Goal: Task Accomplishment & Management: Complete application form

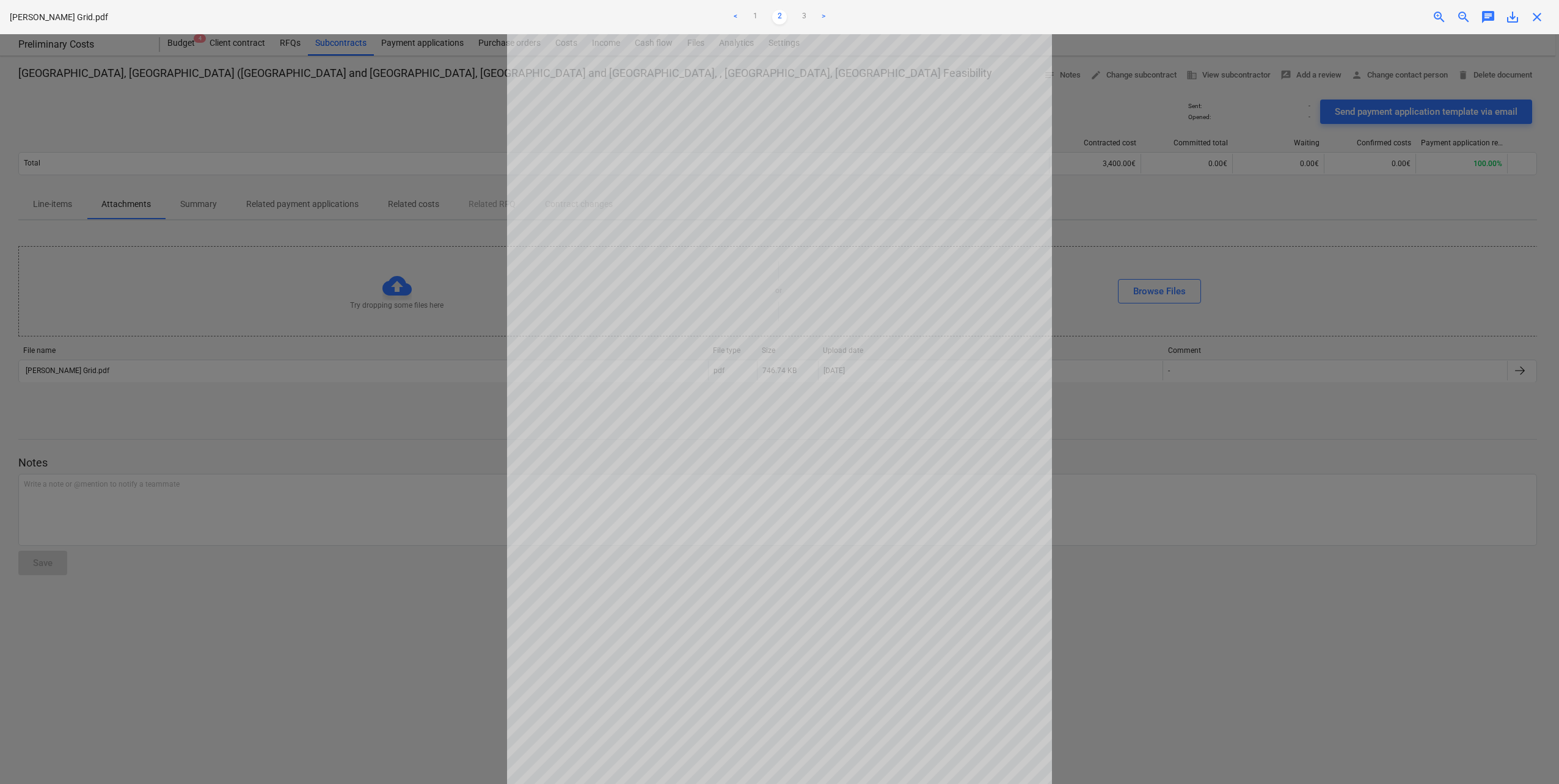
scroll to position [24, 0]
click at [1542, 13] on div "Project fetching failed" at bounding box center [1388, 13] width 330 height 26
click at [1534, 13] on div "Project fetching failed" at bounding box center [1388, 13] width 330 height 26
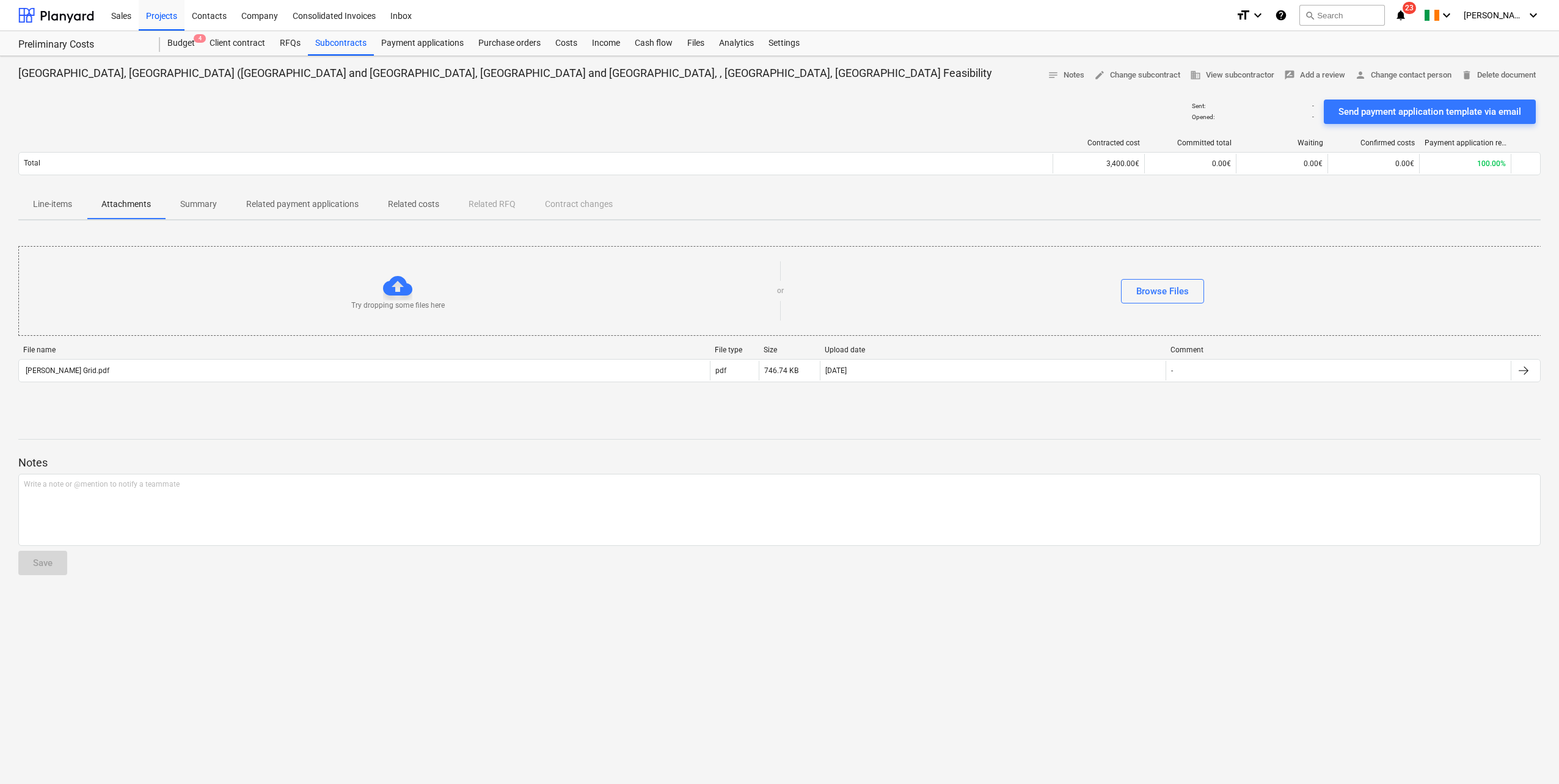
click at [157, 18] on div "Projects" at bounding box center [161, 15] width 46 height 31
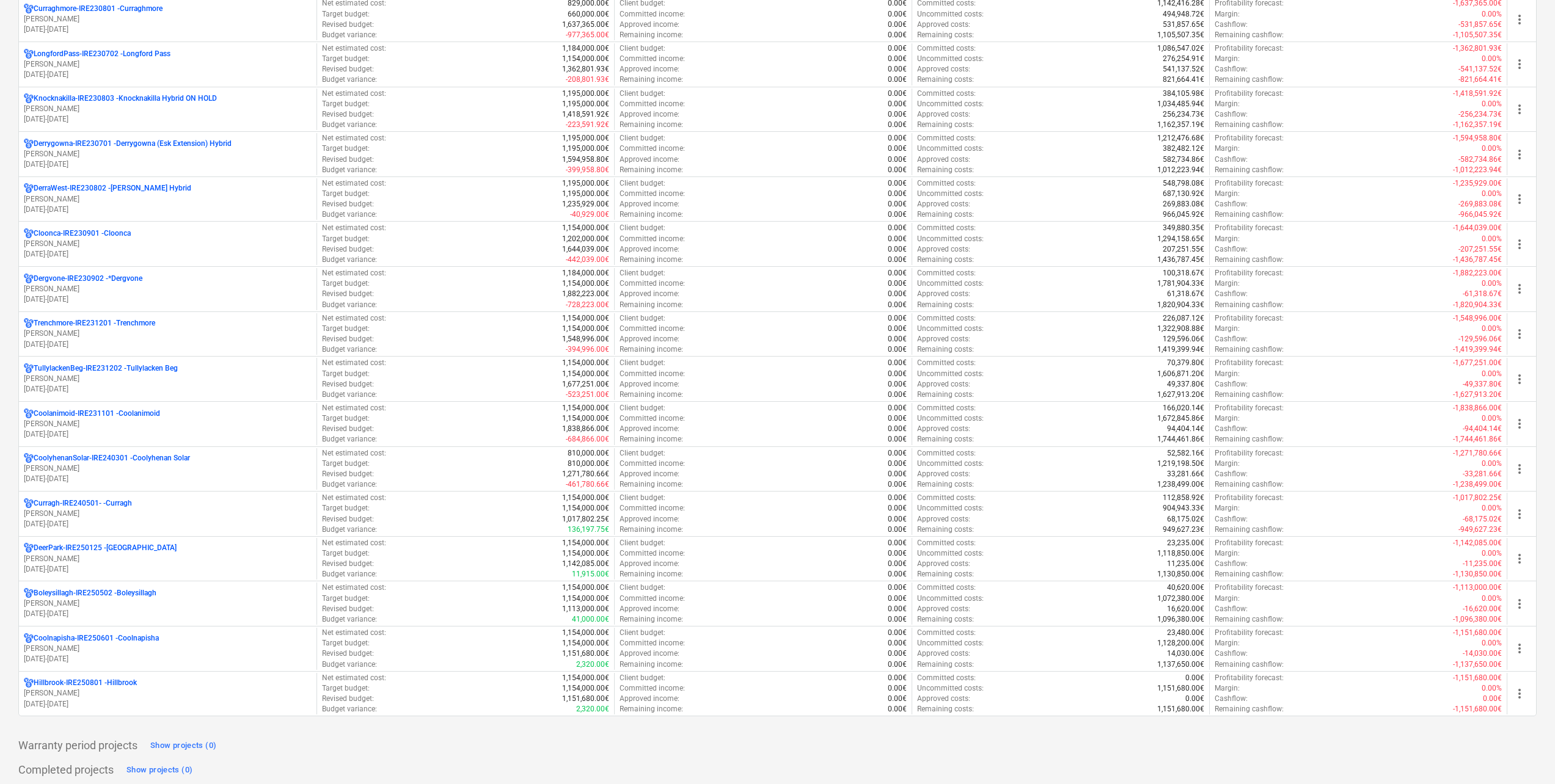
scroll to position [367, 0]
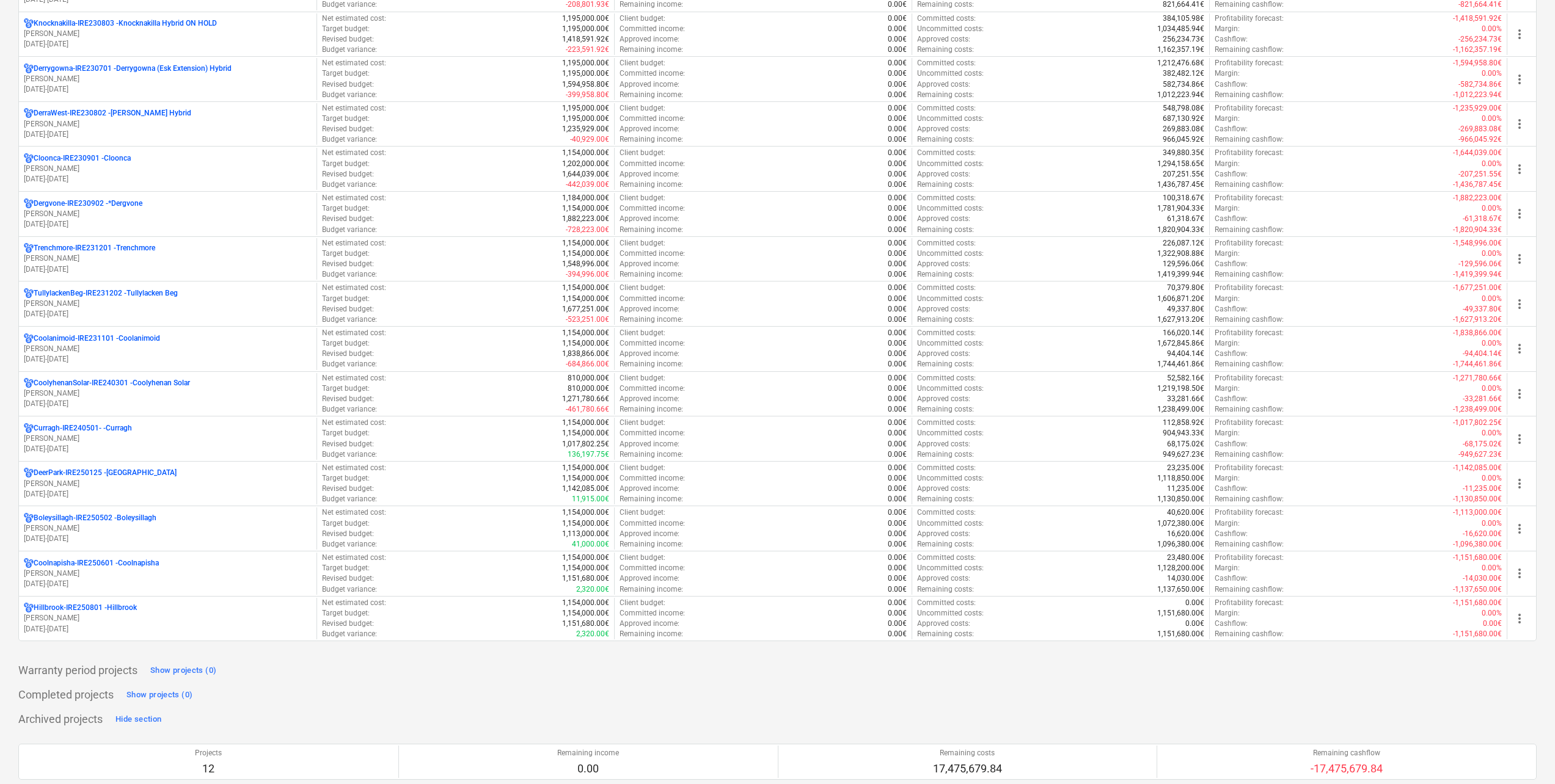
click at [123, 610] on p "Hillbrook-IRE250801 - Hillbrook" at bounding box center [85, 608] width 103 height 11
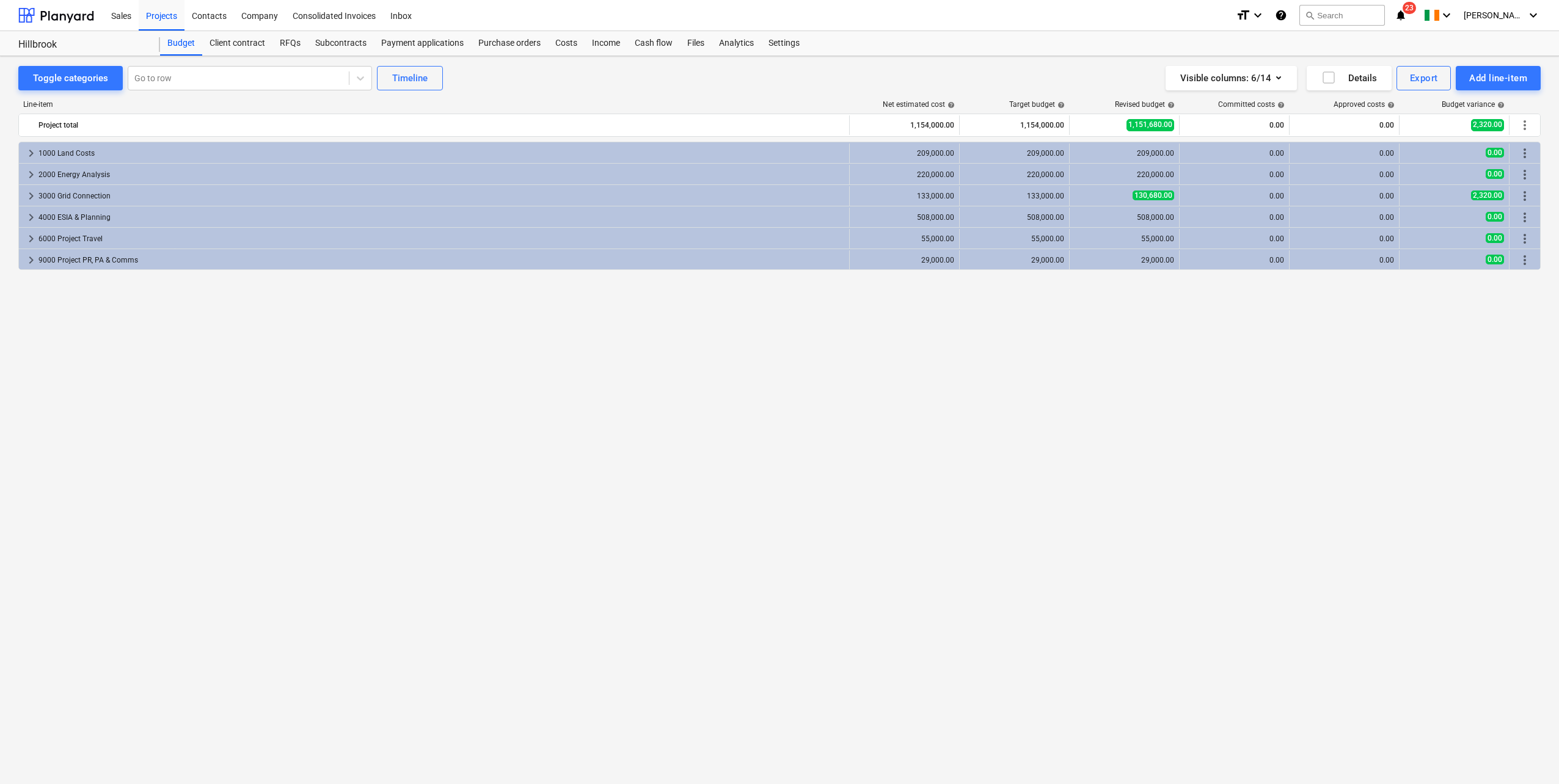
click at [325, 38] on div "Subcontracts" at bounding box center [340, 43] width 66 height 24
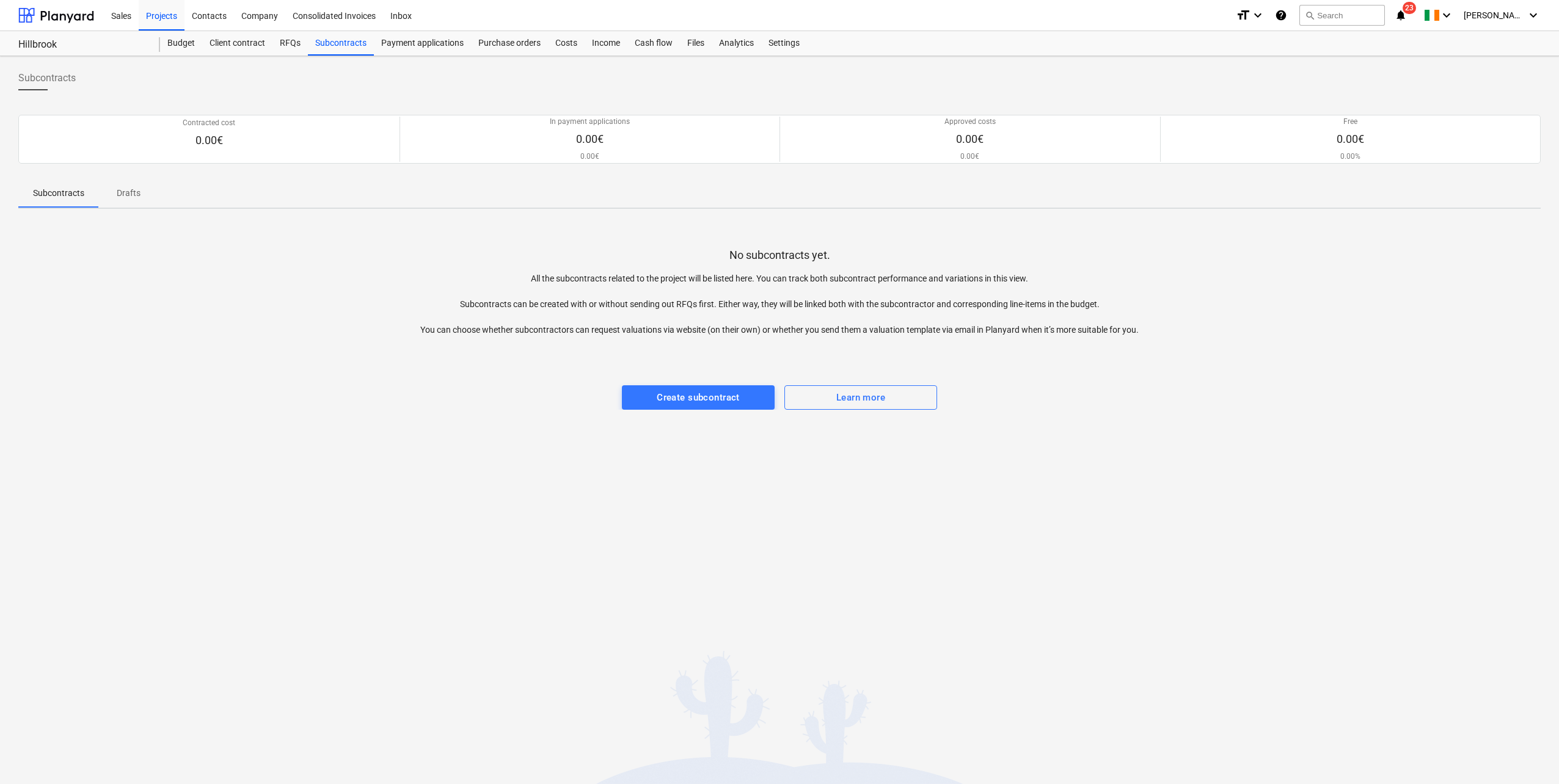
click at [231, 43] on div "Client contract" at bounding box center [238, 43] width 70 height 24
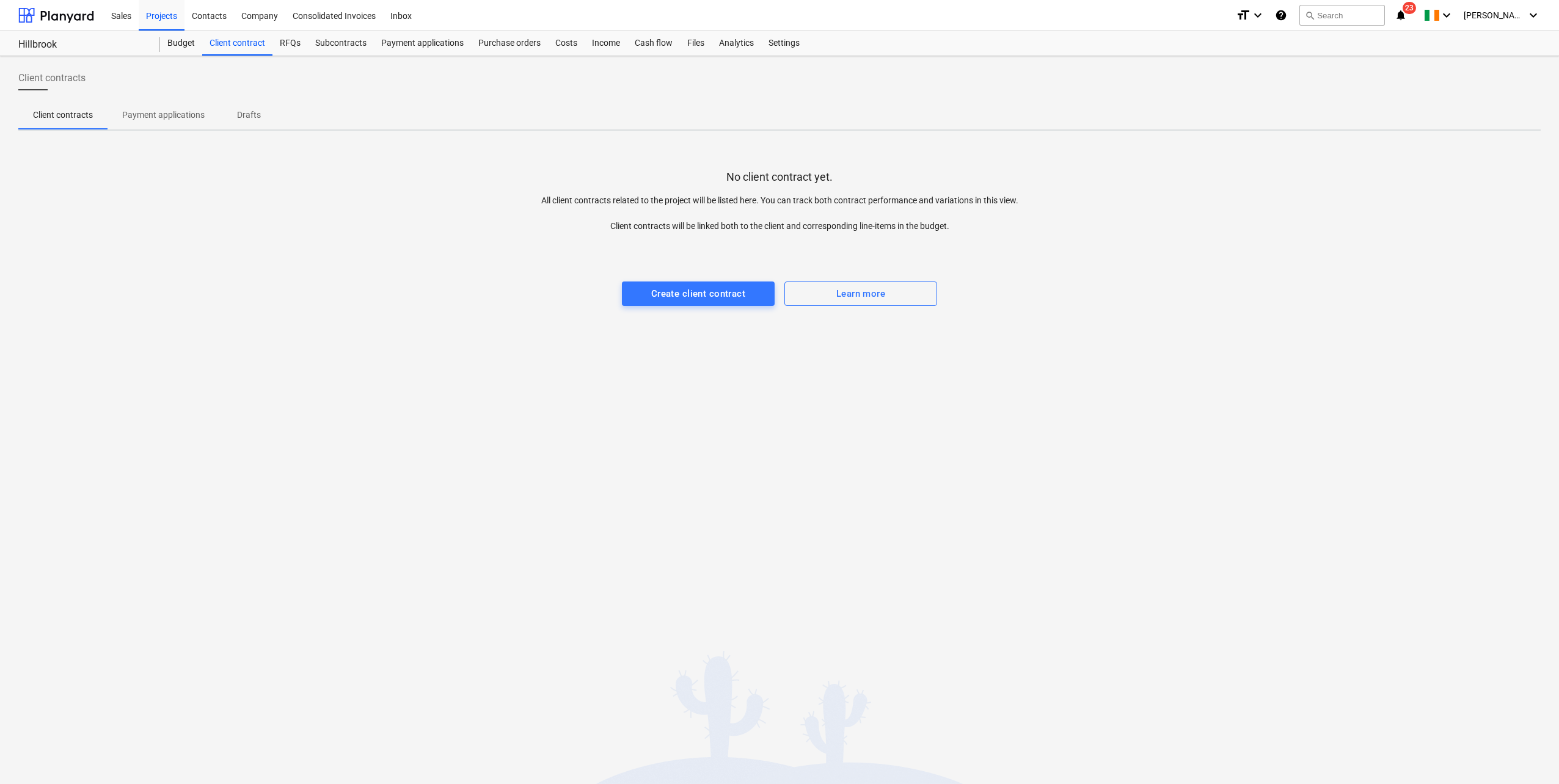
click at [338, 45] on div "Subcontracts" at bounding box center [340, 43] width 66 height 24
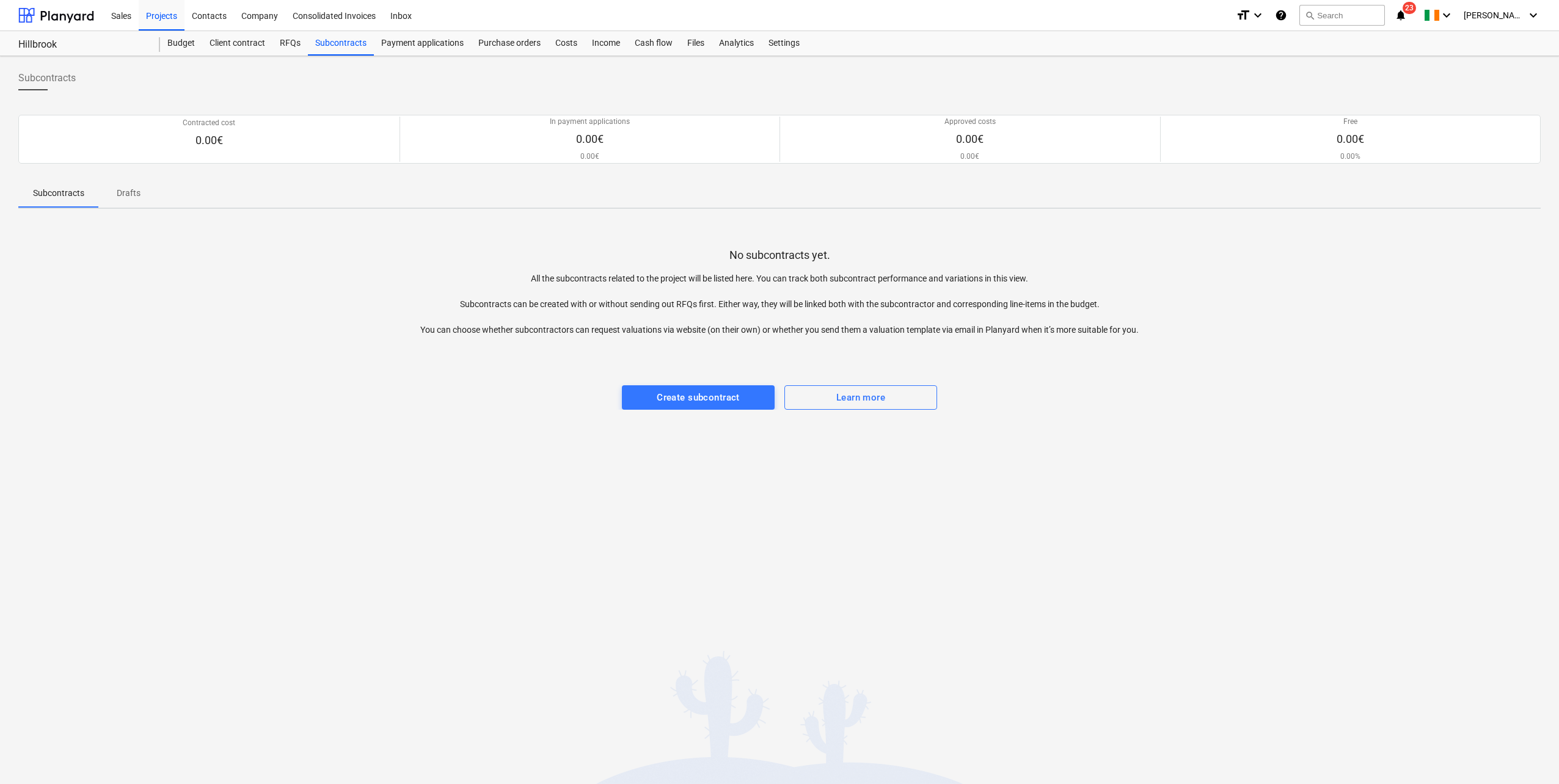
click at [394, 45] on div "Payment applications" at bounding box center [422, 43] width 97 height 24
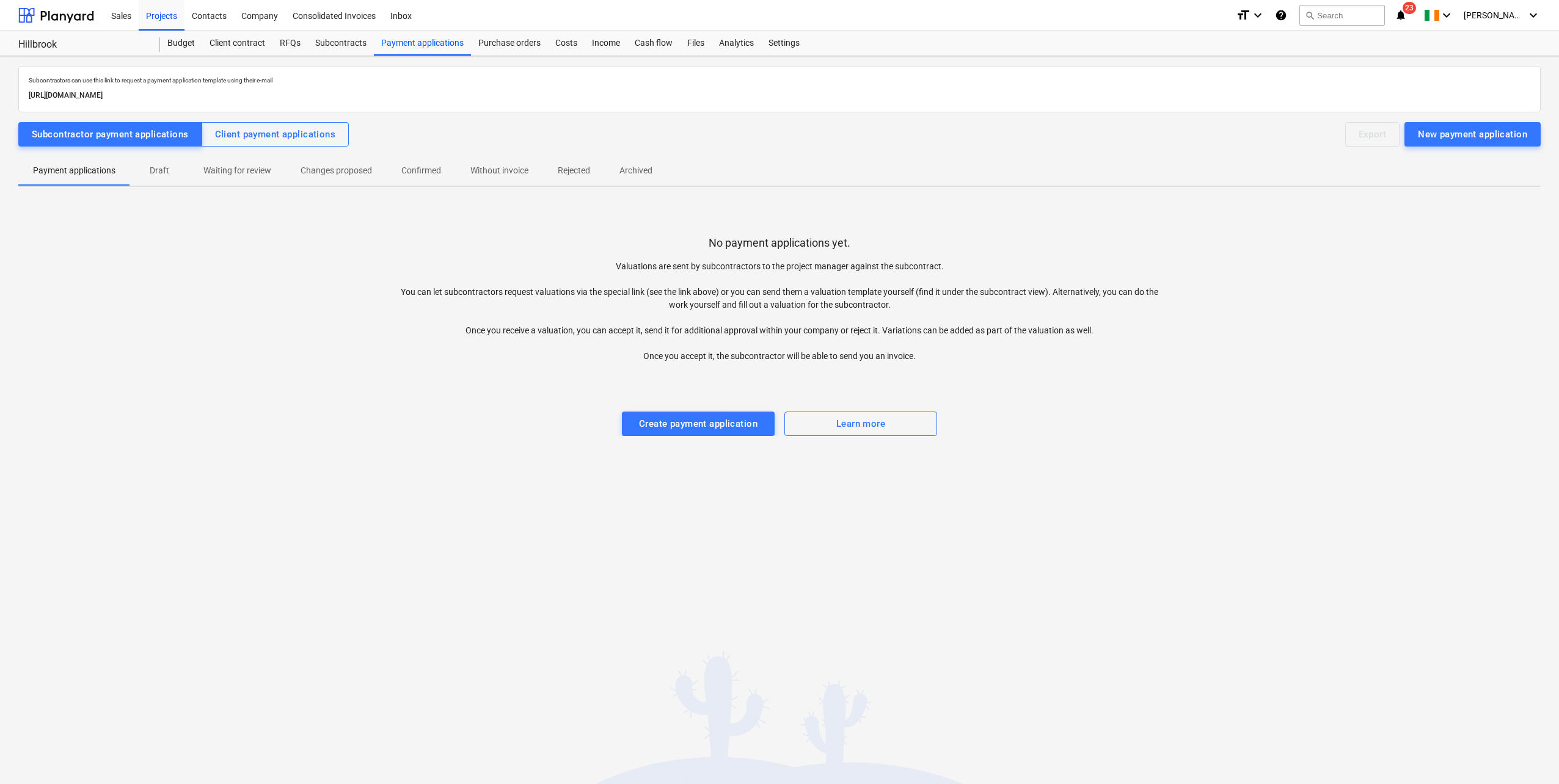
click at [493, 44] on div "Purchase orders" at bounding box center [509, 43] width 77 height 24
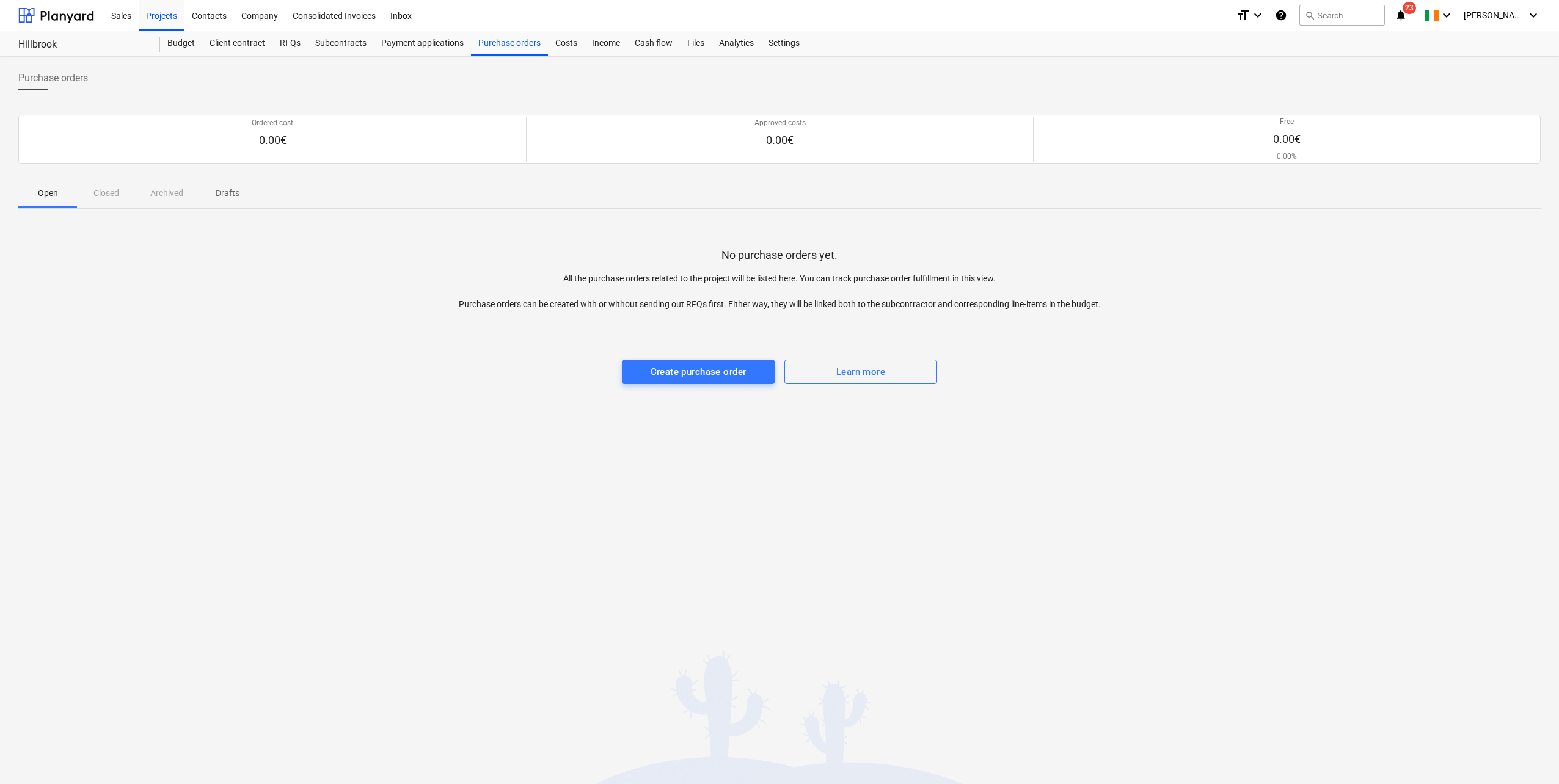
click at [327, 48] on div "Subcontracts" at bounding box center [340, 43] width 66 height 24
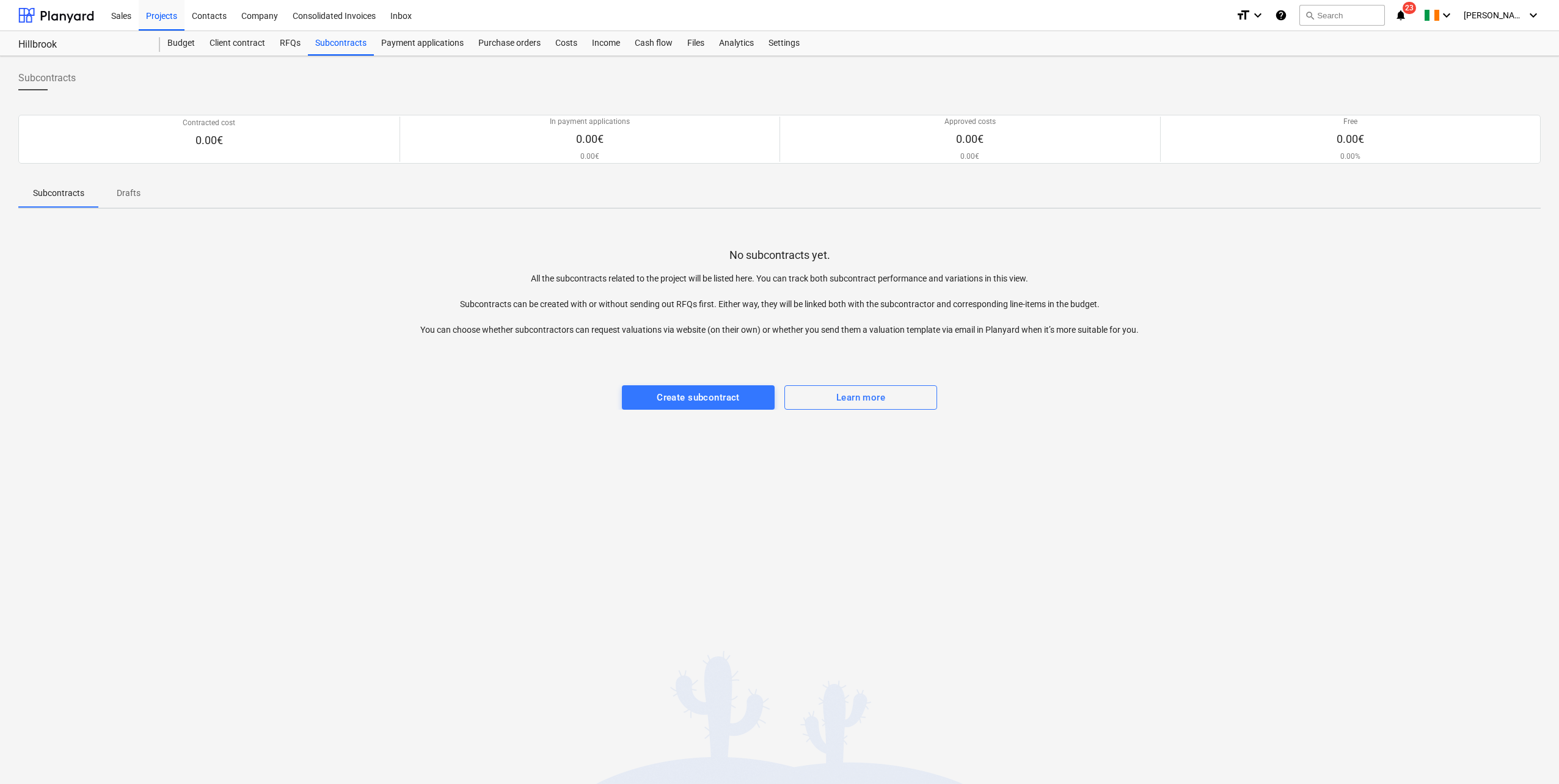
click at [283, 46] on div "RFQs" at bounding box center [290, 43] width 36 height 24
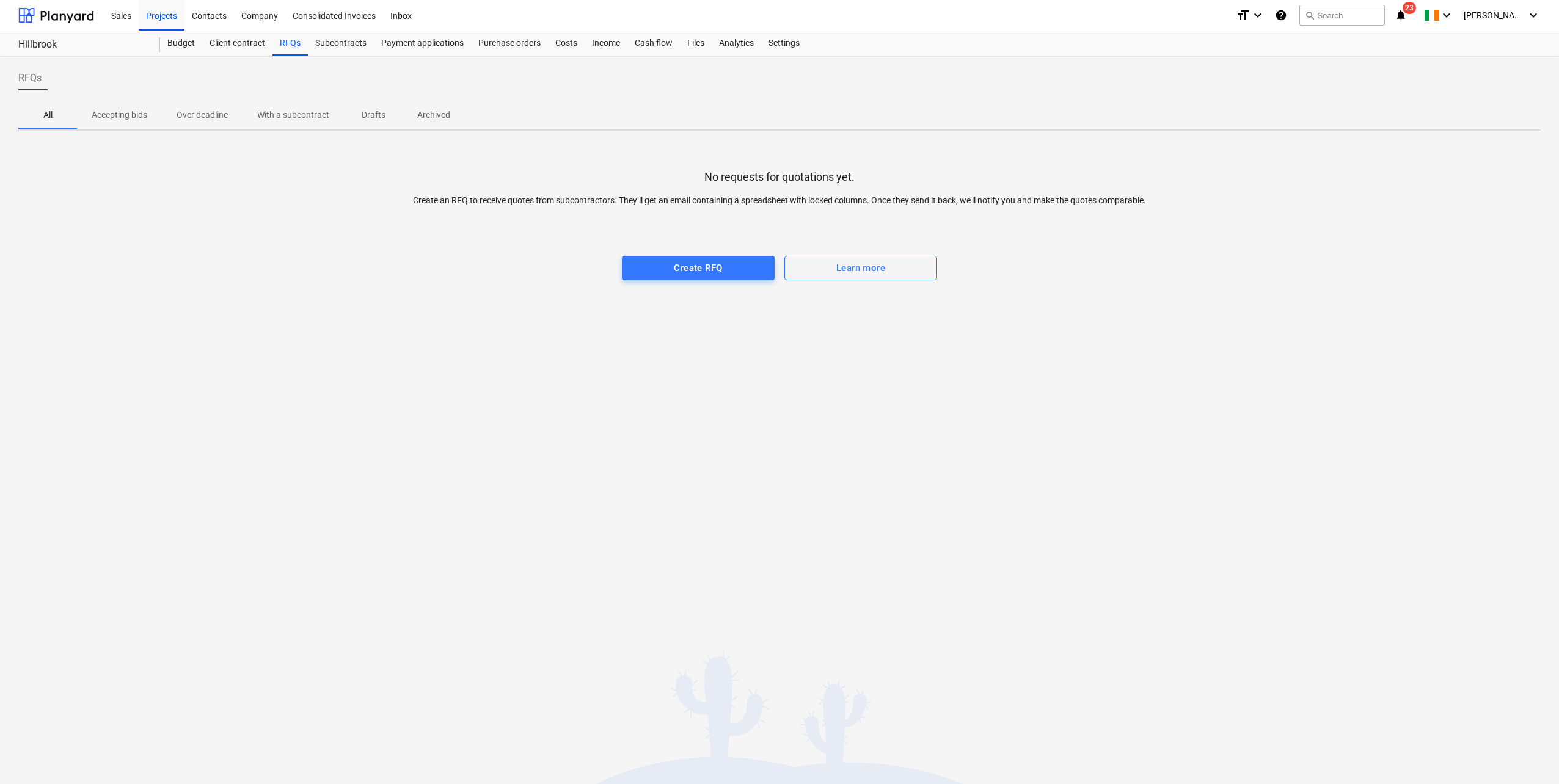
click at [177, 43] on div "Budget" at bounding box center [181, 43] width 42 height 24
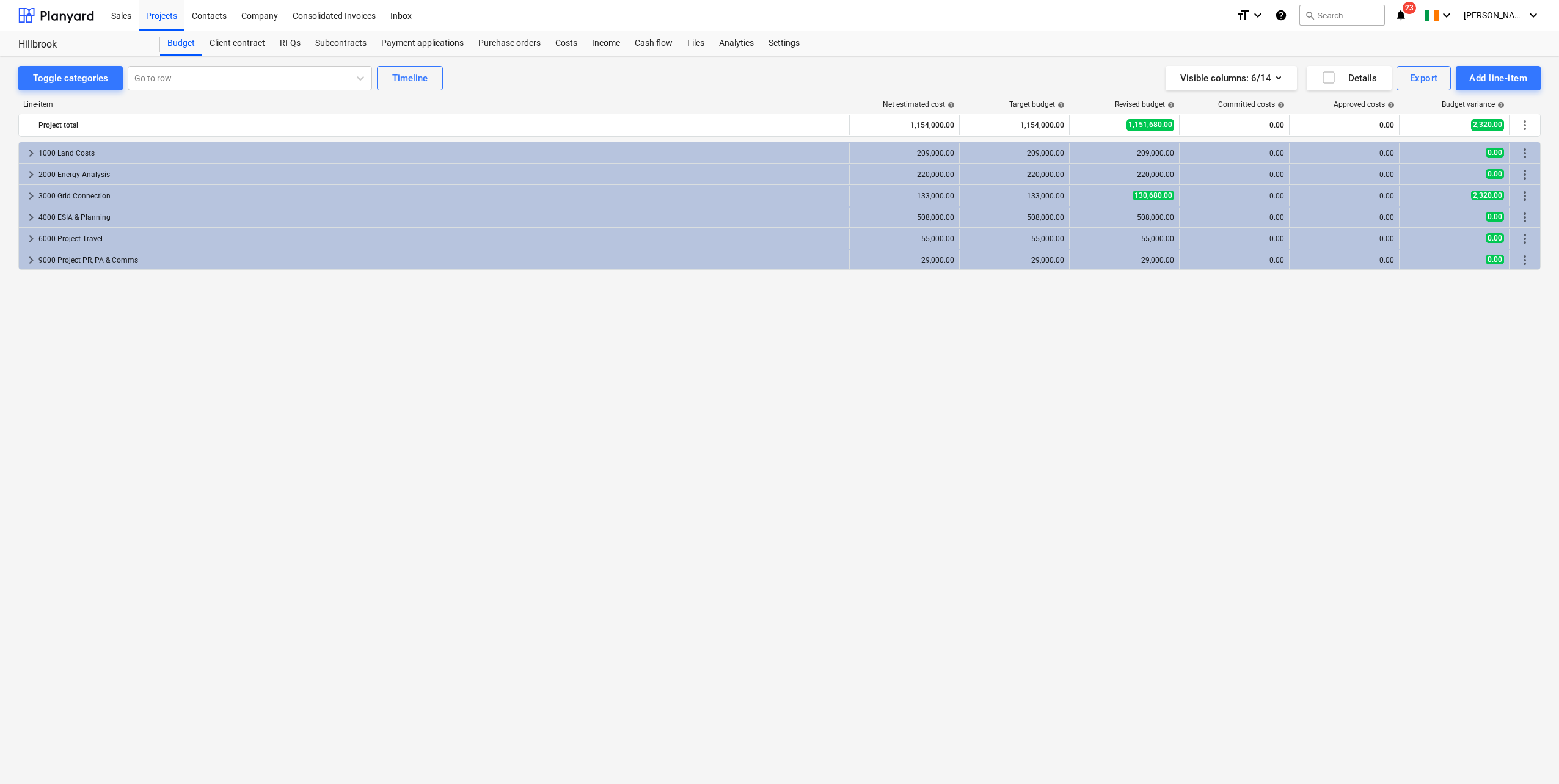
click at [340, 46] on div "Subcontracts" at bounding box center [340, 43] width 66 height 24
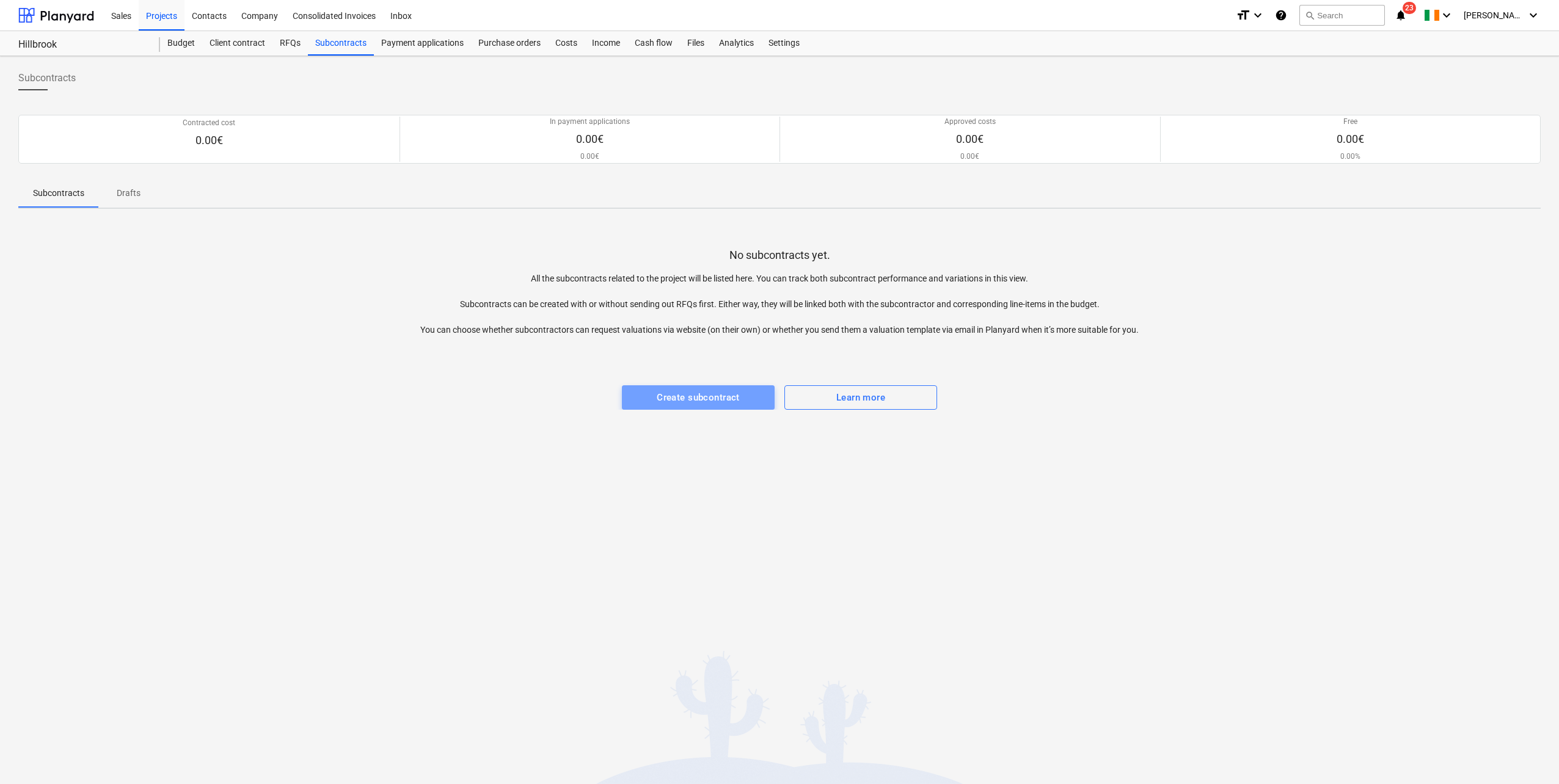
click at [676, 405] on div "Create subcontract" at bounding box center [698, 397] width 83 height 16
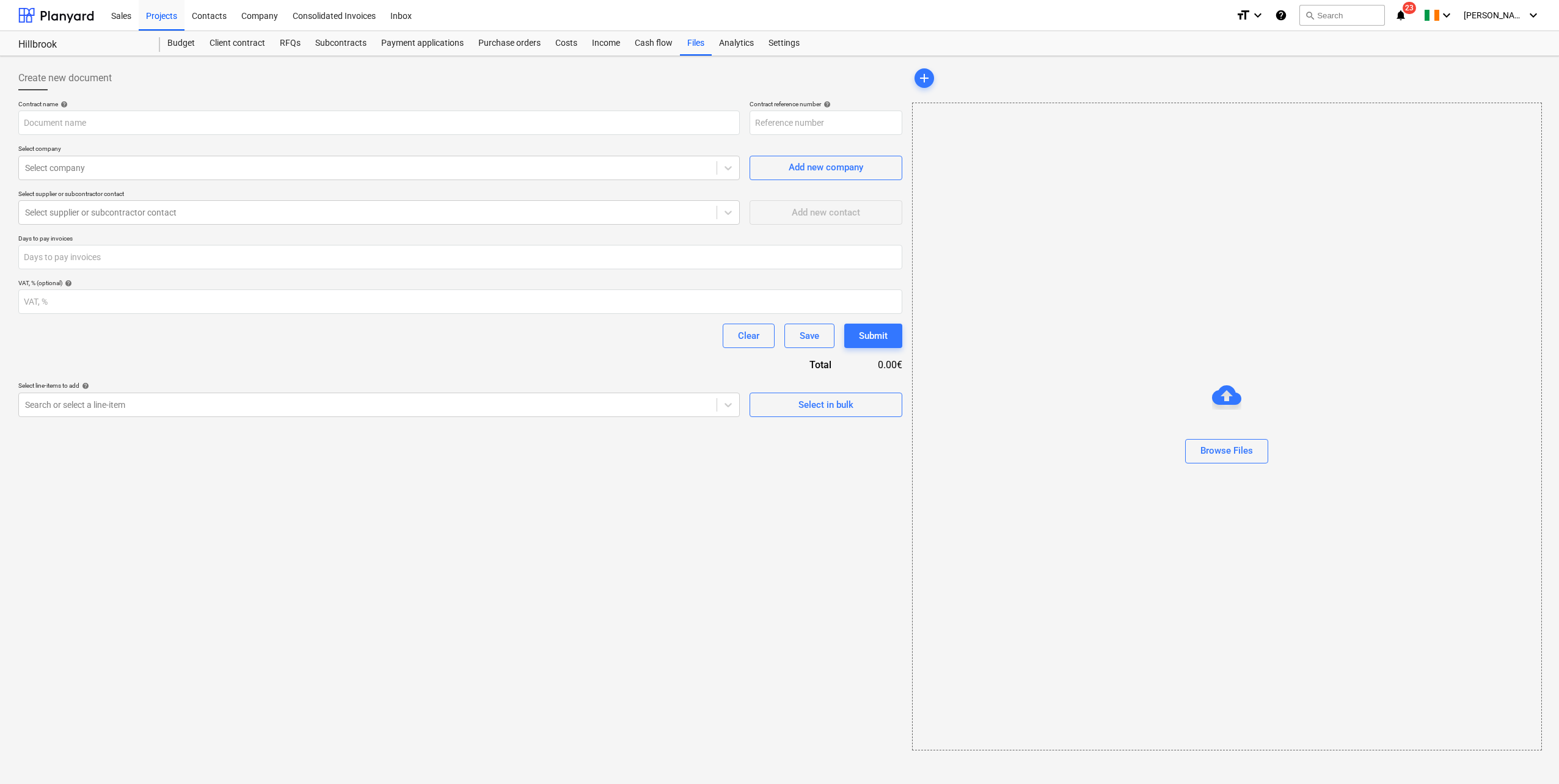
type input "Hillbrook-IRE250801-SO-001"
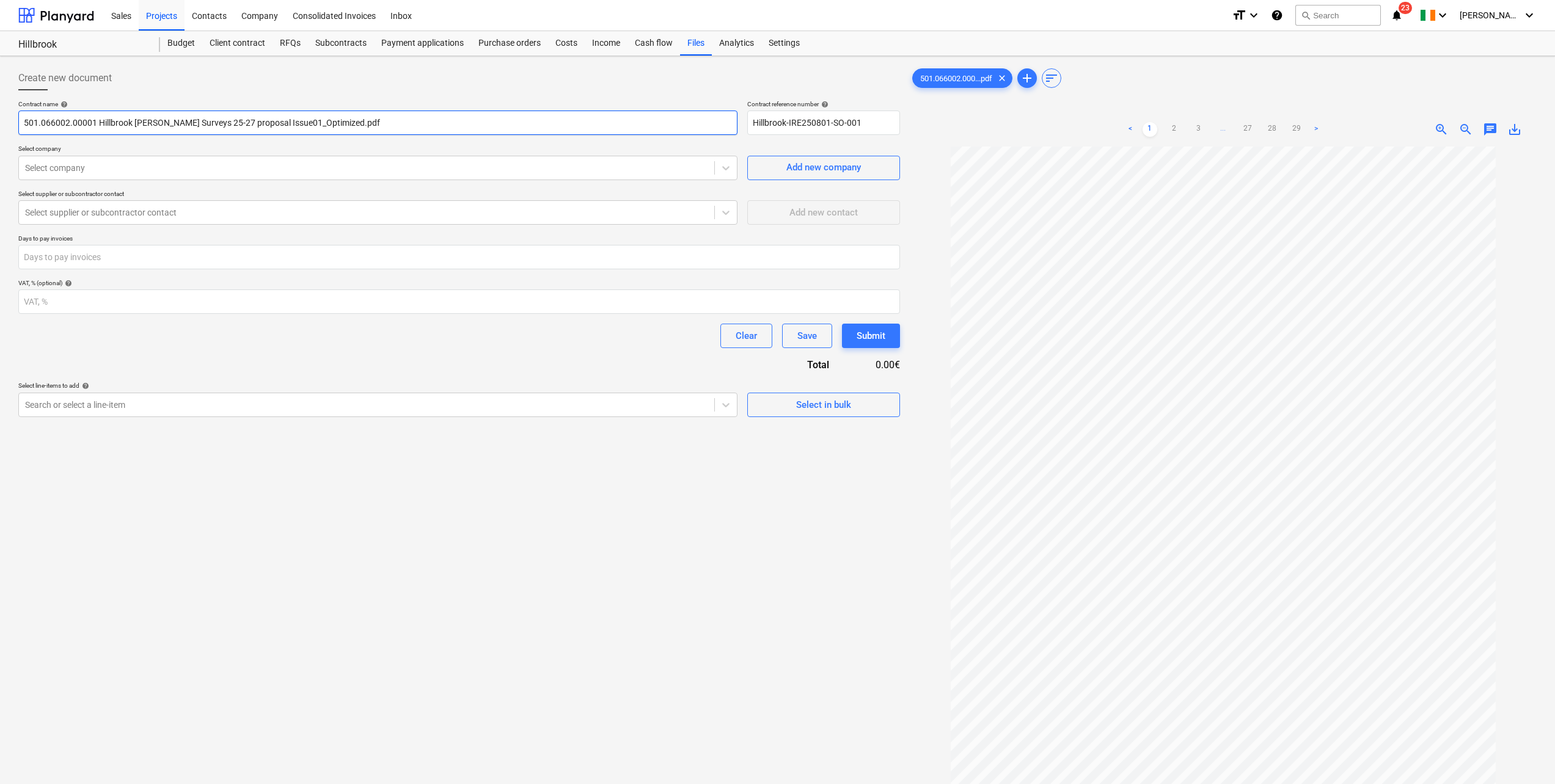
click at [98, 122] on input "501.066002.00001 Hillbrook WF Bird Surveys 25-27 proposal Issue01_Optimized.pdf" at bounding box center [377, 122] width 719 height 24
click at [280, 122] on input "Hillbrook WF Bird Surveys 25-27 proposal Issue01_Optimized.pdf" at bounding box center [377, 122] width 719 height 24
click at [154, 123] on input "Hillbrook WF Bird Surveys 25" at bounding box center [377, 122] width 719 height 24
click at [132, 124] on input "Hillbrook WF Bird Surveys" at bounding box center [377, 122] width 719 height 24
paste input "Non- Breeding 2025/26"
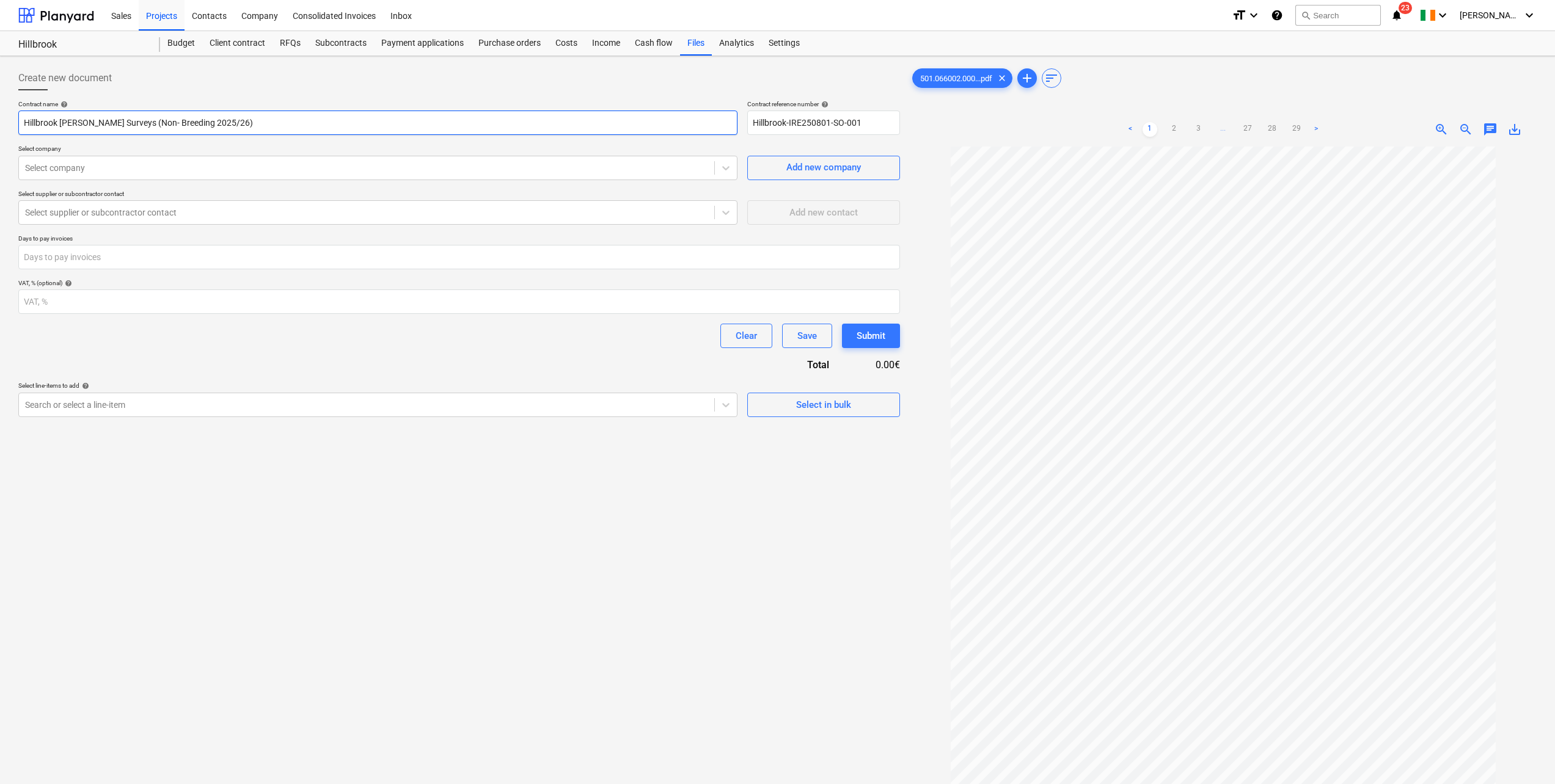
type input "Hillbrook WF Bird Surveys (Non- Breeding 2025/26)"
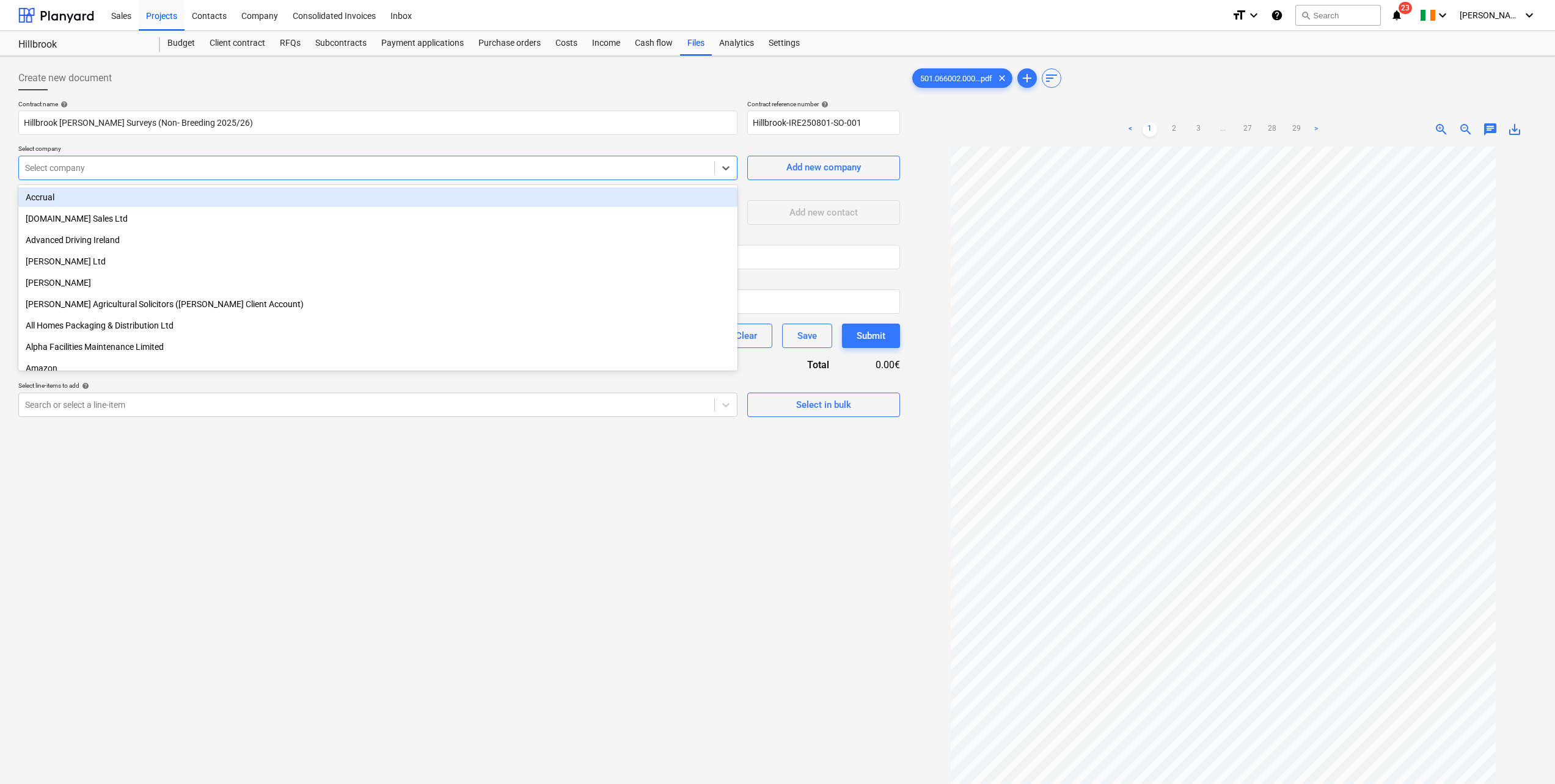
click at [93, 168] on div at bounding box center [367, 167] width 683 height 12
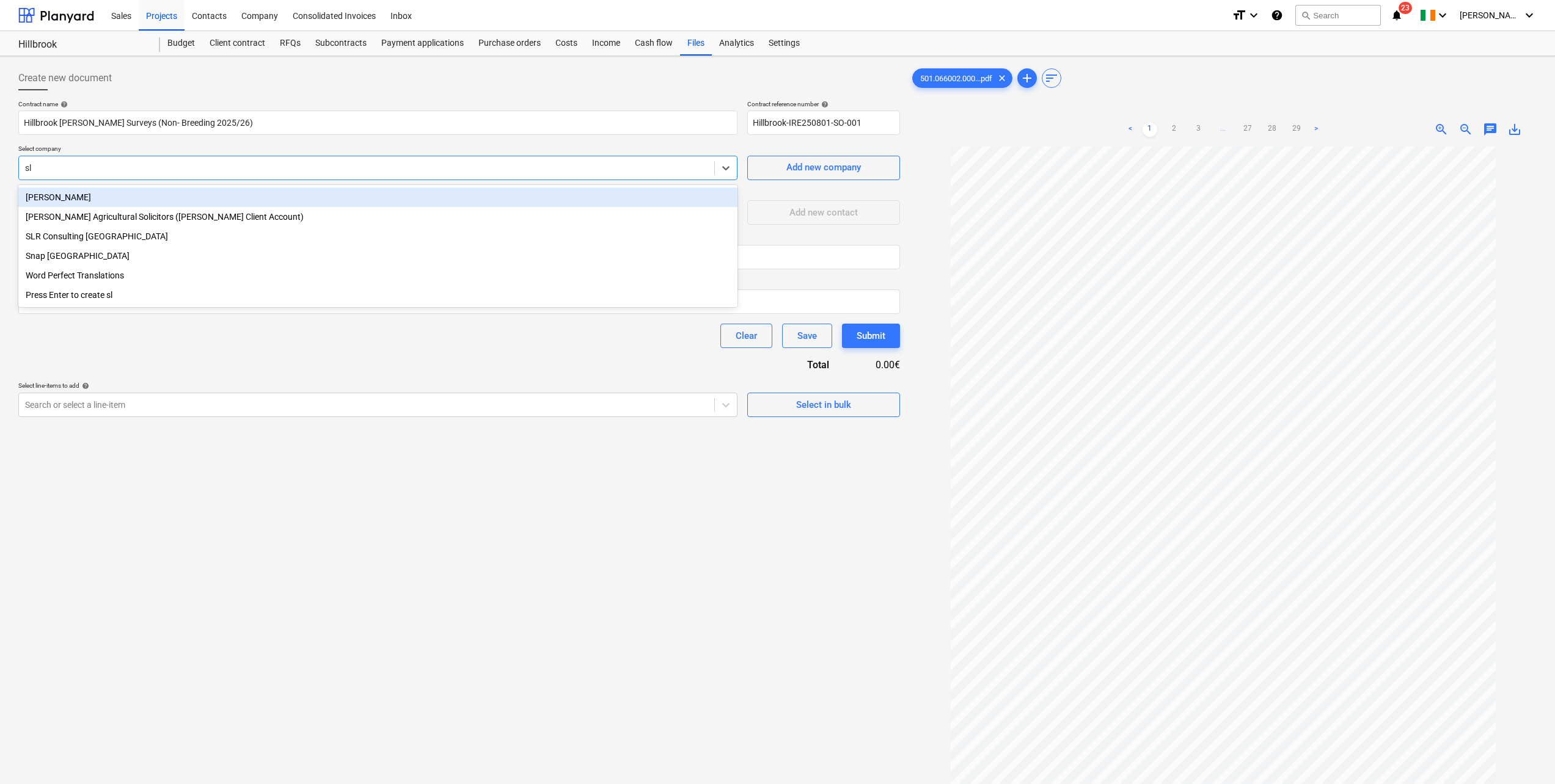
type input "slr"
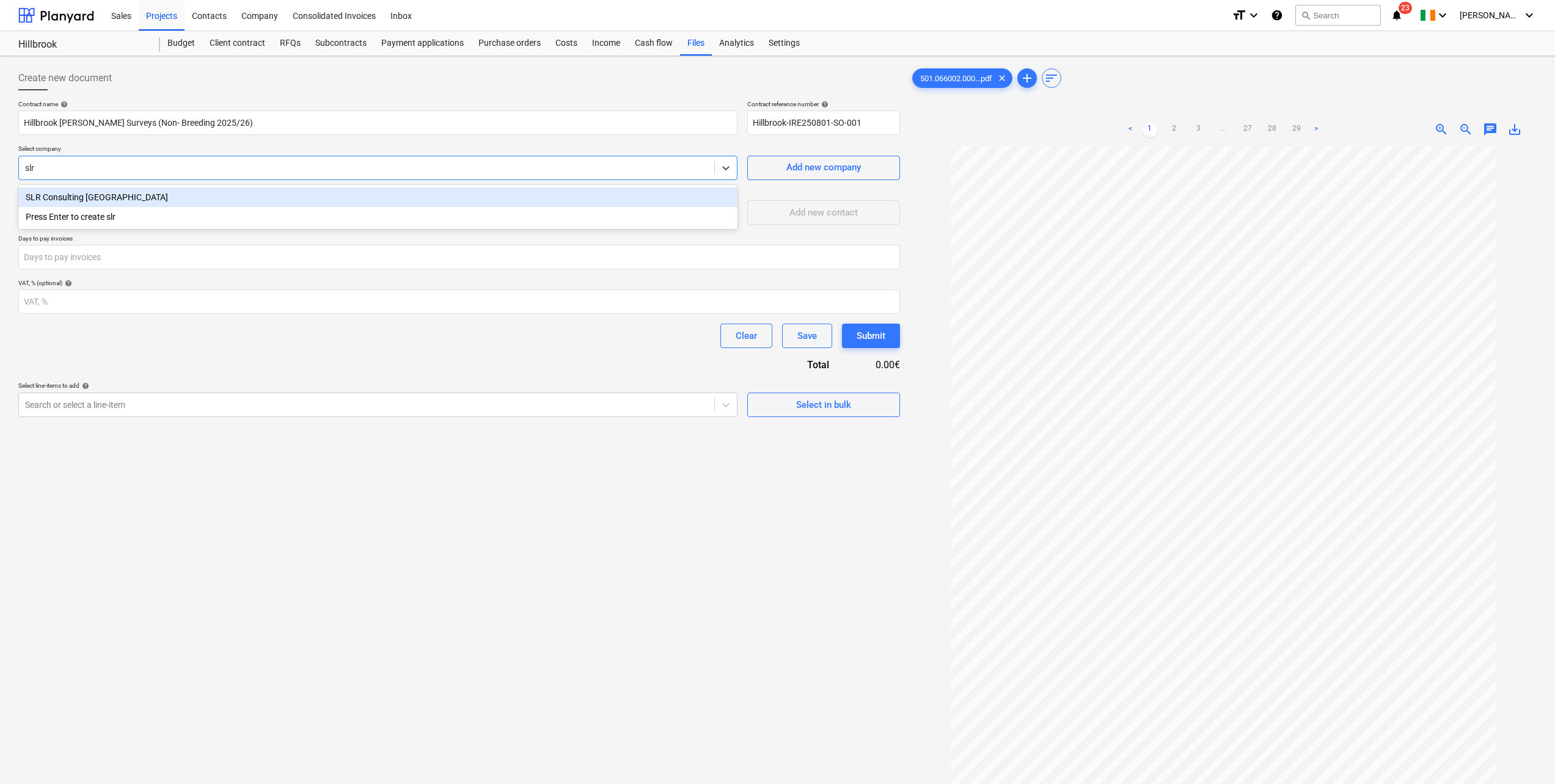
click at [92, 199] on div "SLR Consulting Ireland" at bounding box center [377, 197] width 719 height 19
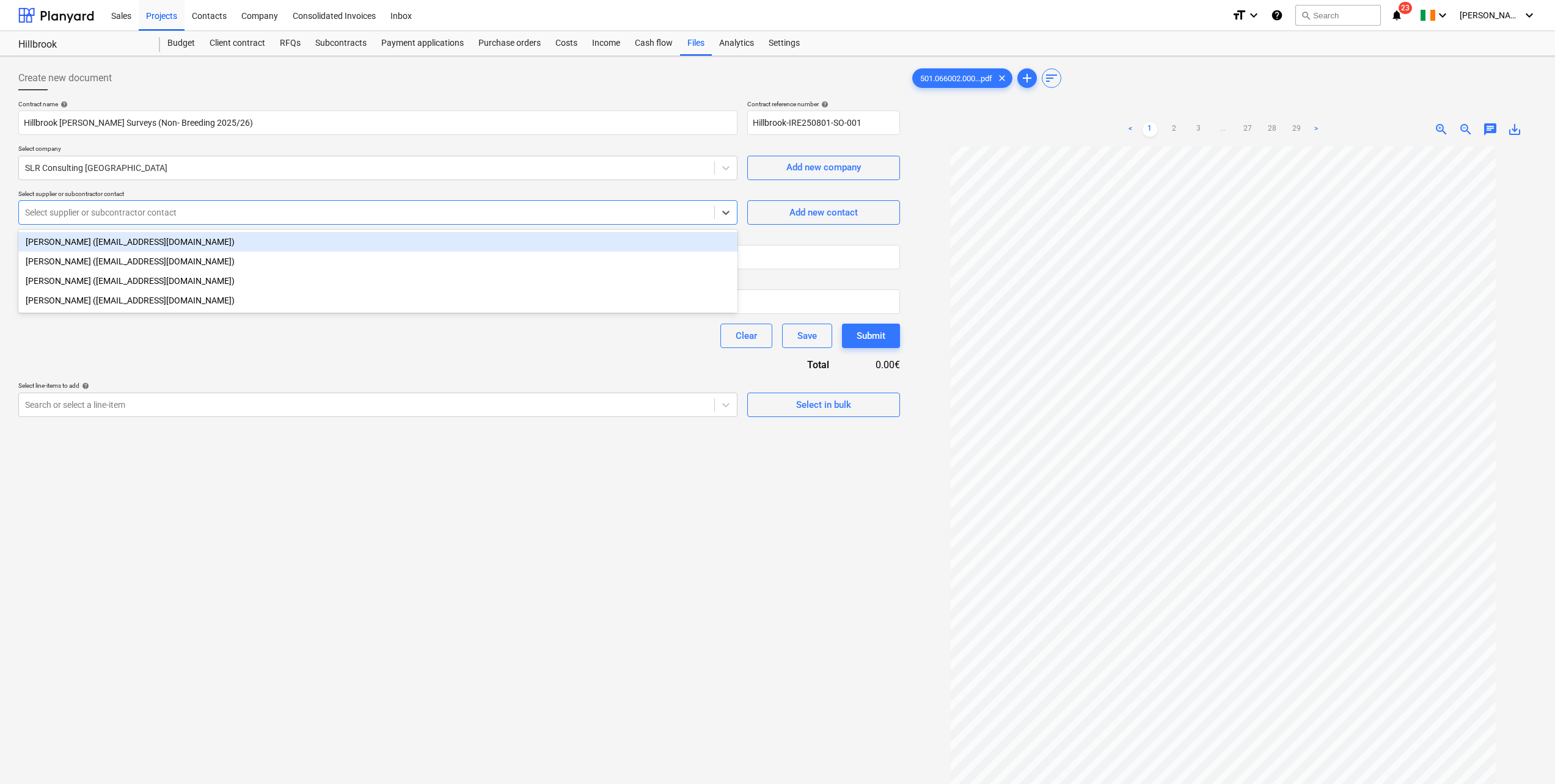
click at [107, 211] on div at bounding box center [367, 212] width 683 height 12
click at [98, 242] on div "Jonathon Dunn (jdunn@slrconsulting.com)" at bounding box center [377, 241] width 719 height 19
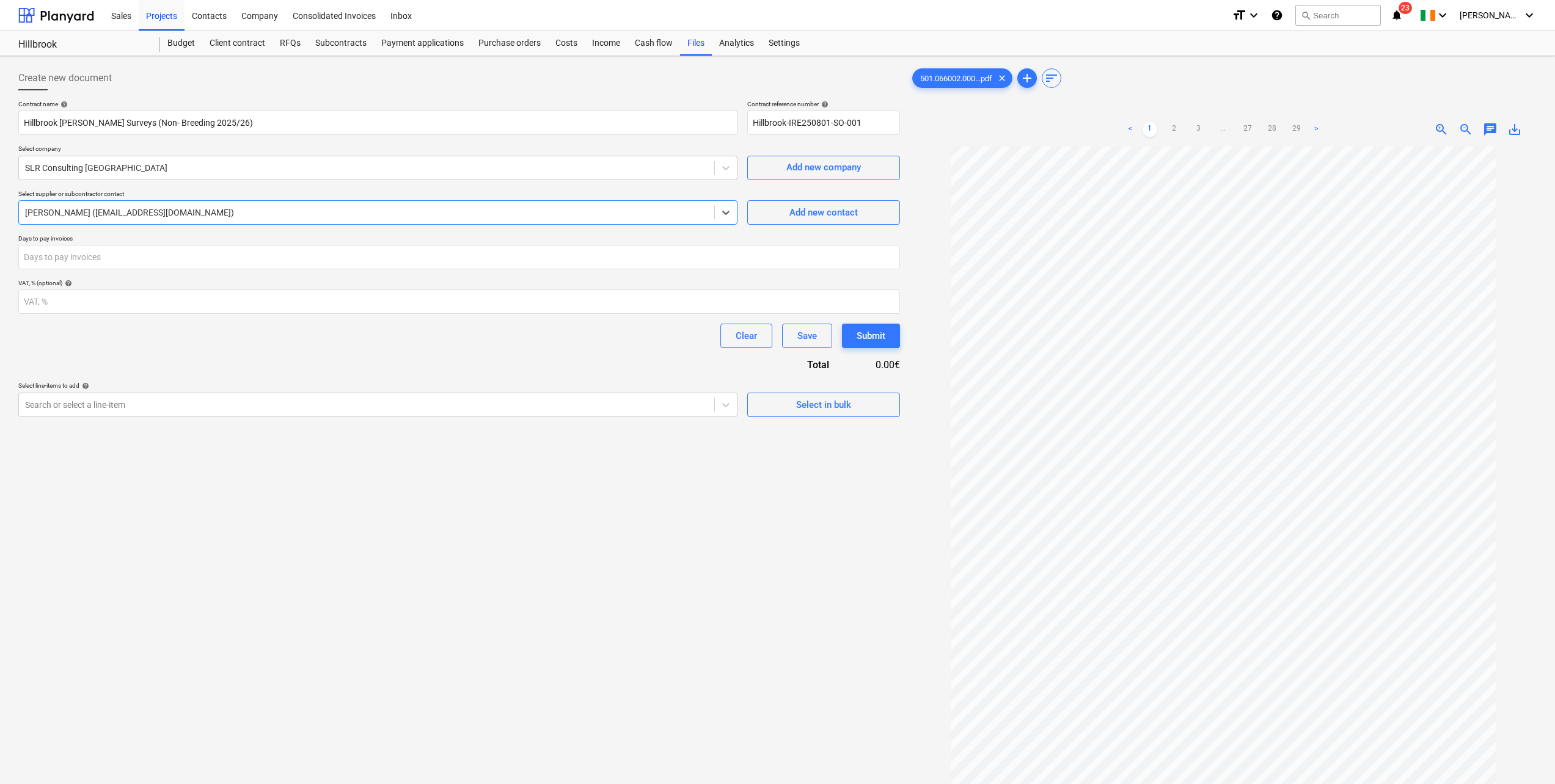
click at [132, 402] on div at bounding box center [367, 404] width 683 height 12
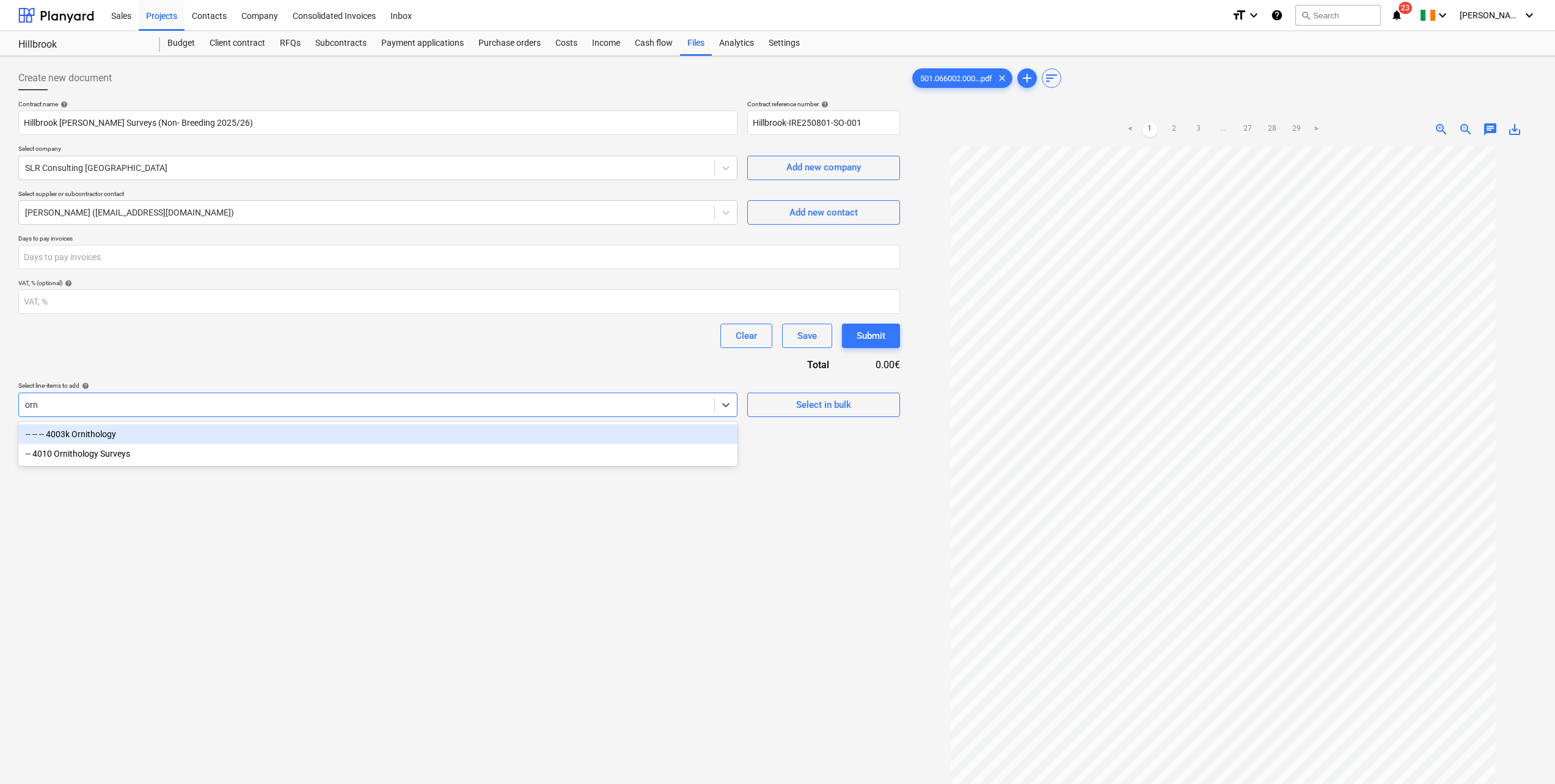
type input "orni"
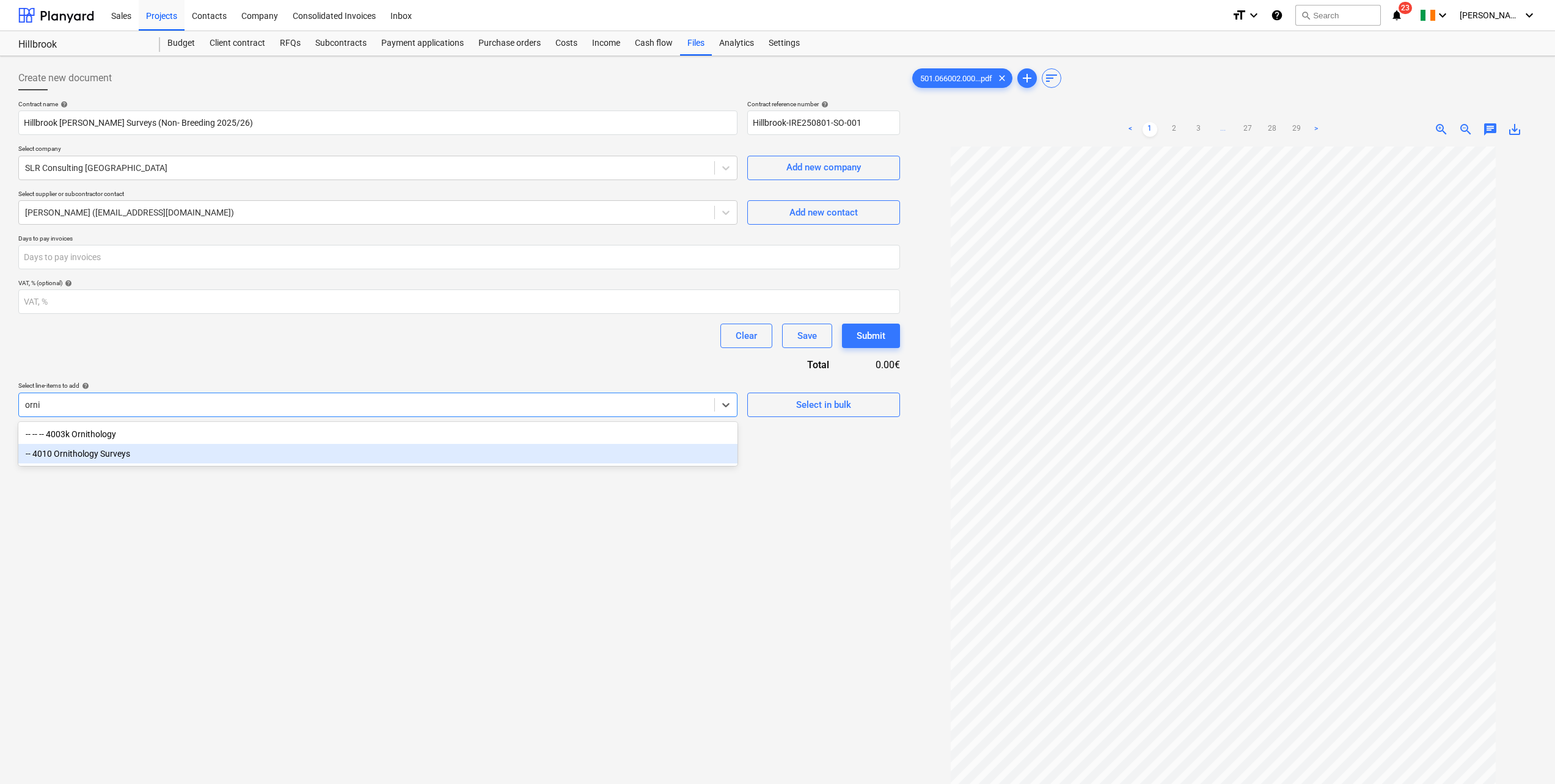
click at [140, 457] on div "-- 4010 Ornithology Surveys" at bounding box center [377, 454] width 719 height 19
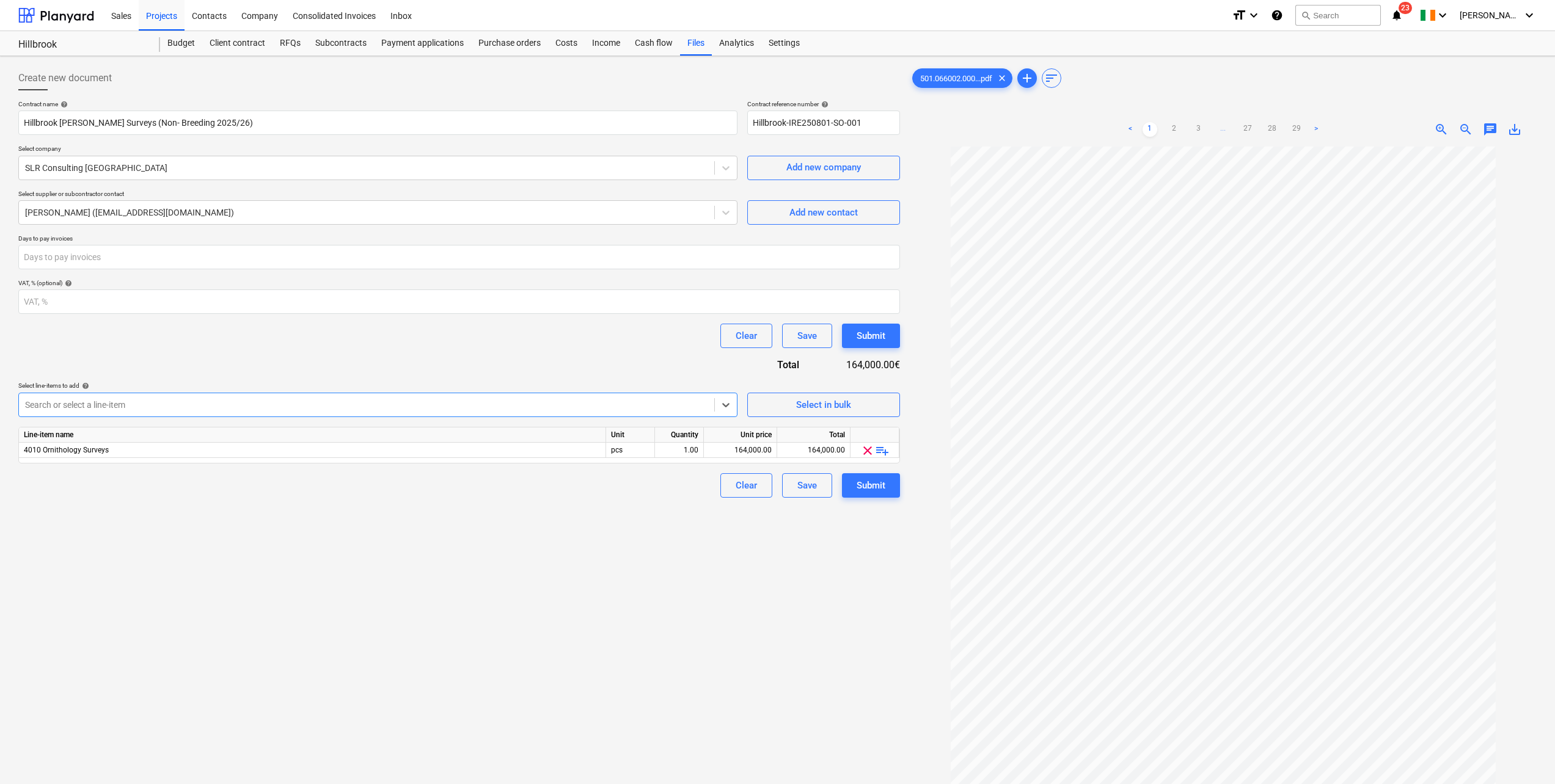
click at [881, 452] on span "playlist_add" at bounding box center [882, 451] width 14 height 14
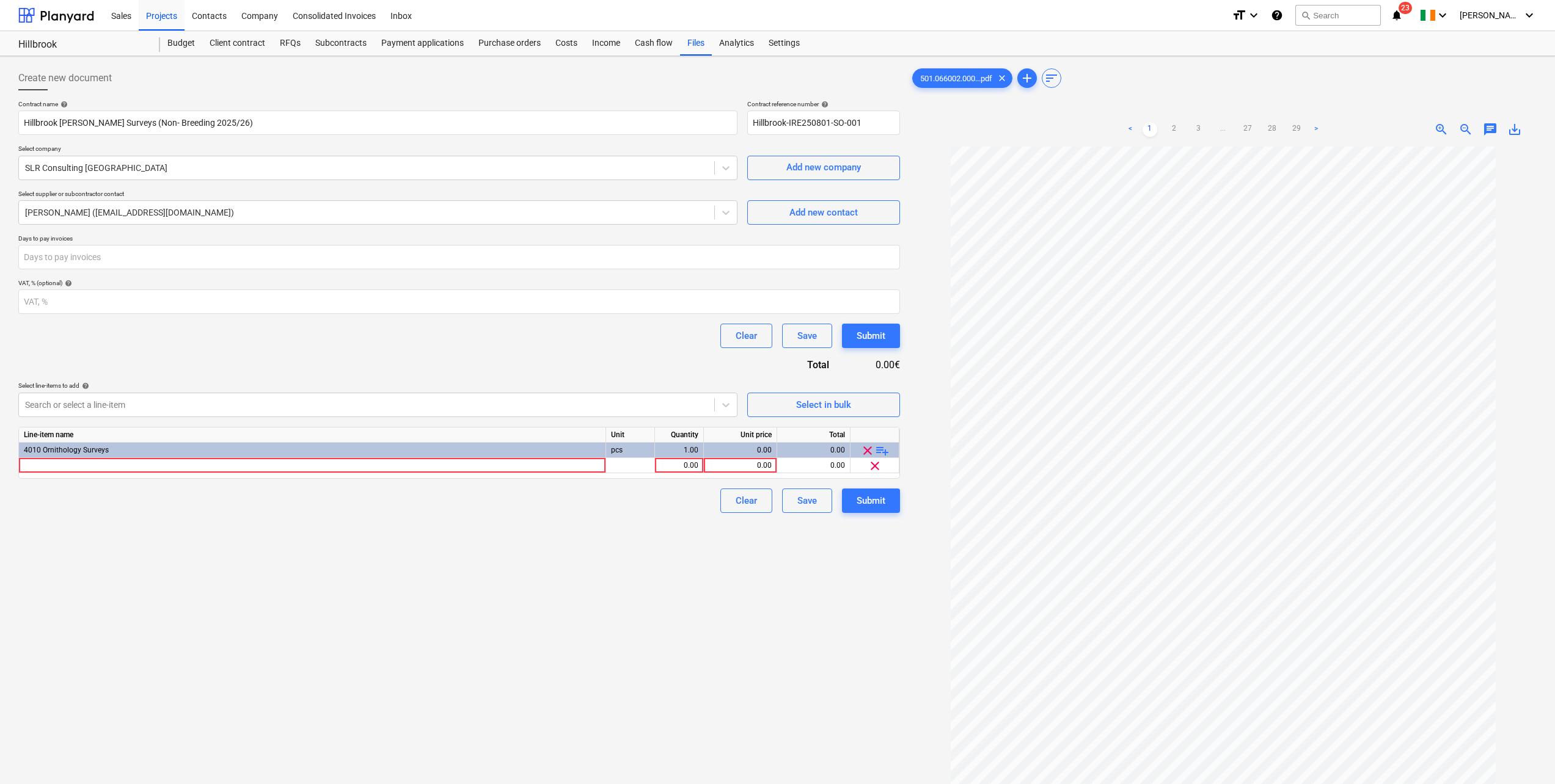
click at [881, 452] on span "playlist_add" at bounding box center [882, 451] width 14 height 14
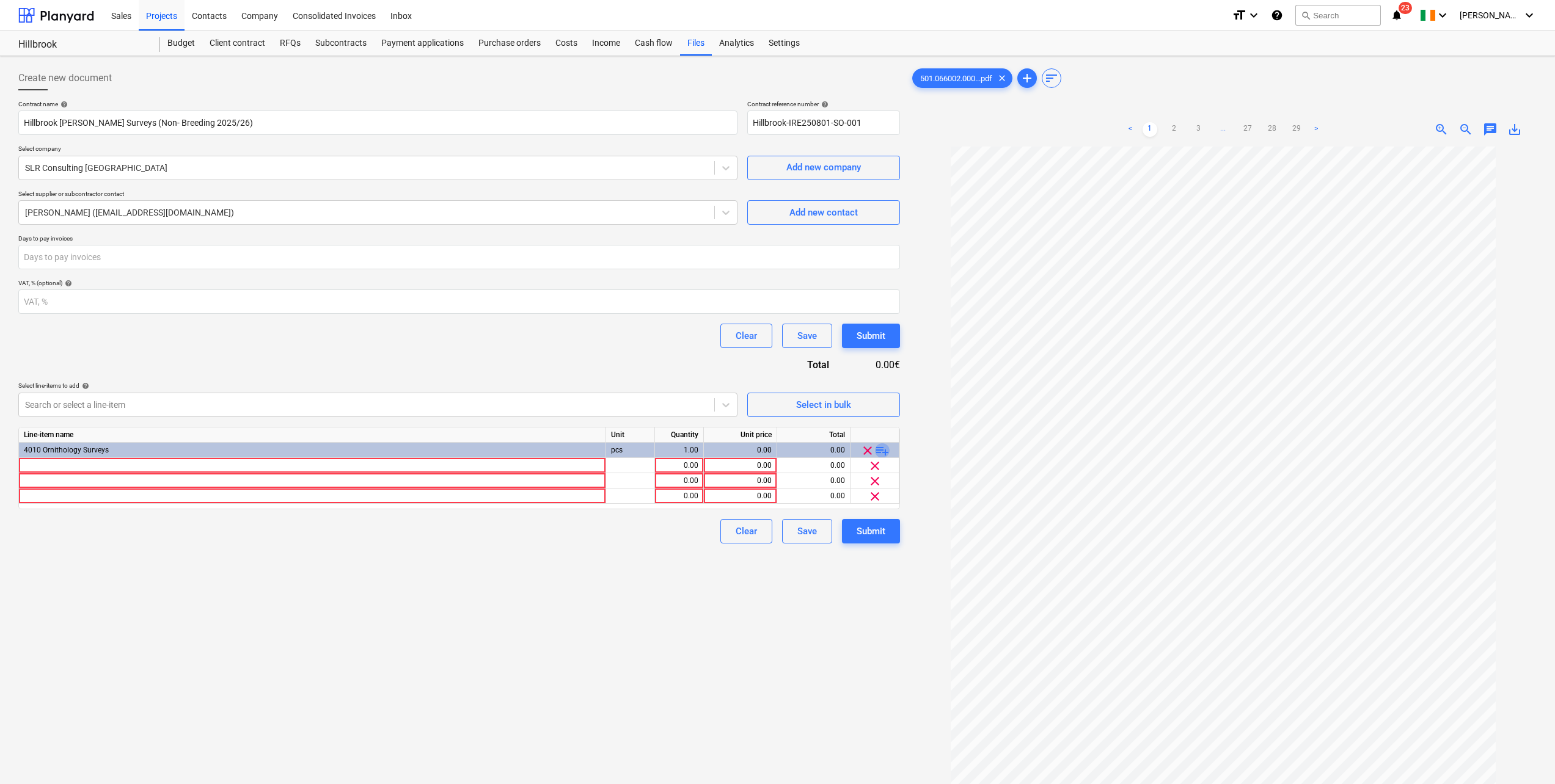
click at [881, 452] on span "playlist_add" at bounding box center [882, 451] width 14 height 14
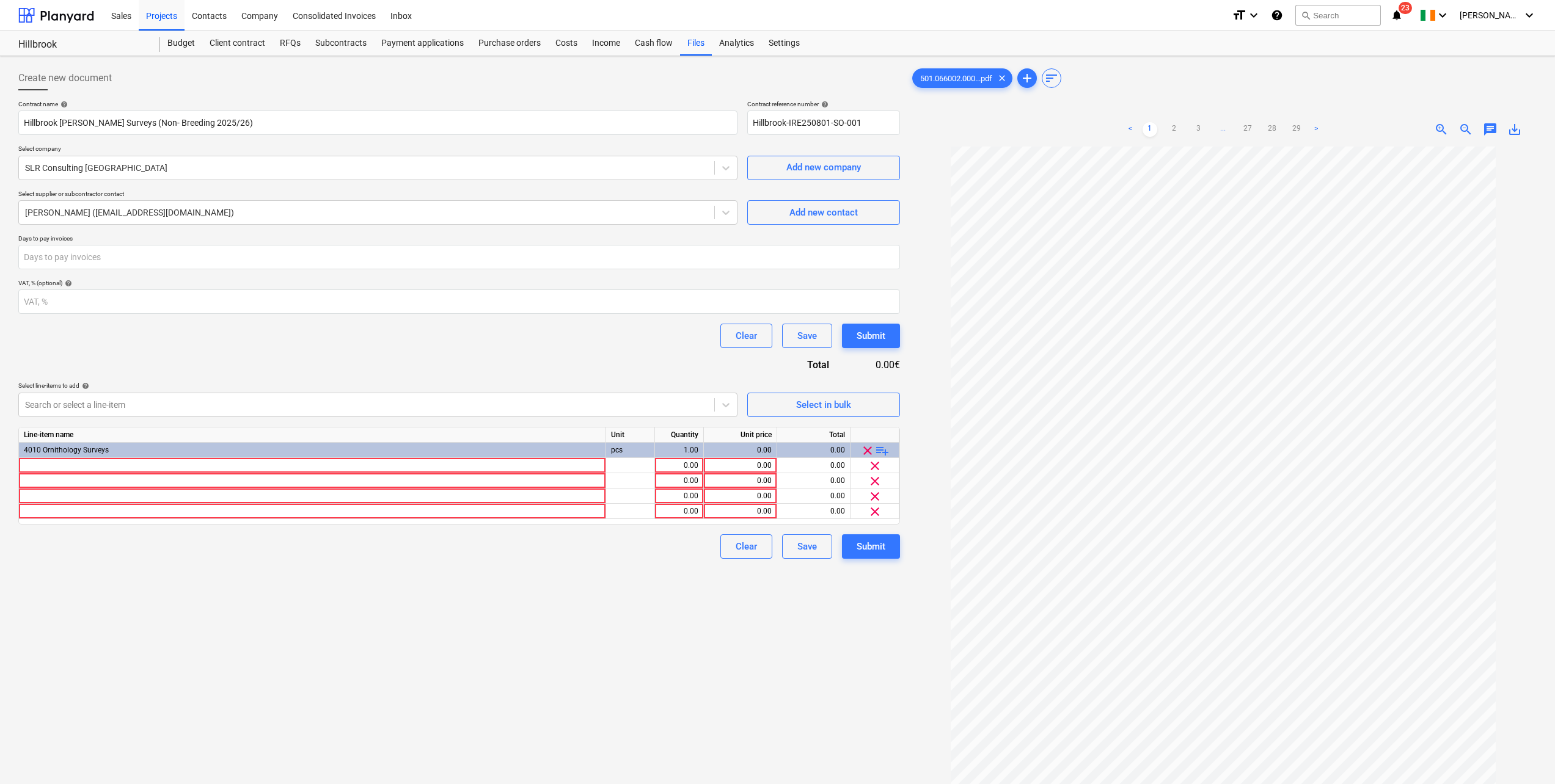
click at [881, 452] on span "playlist_add" at bounding box center [882, 451] width 14 height 14
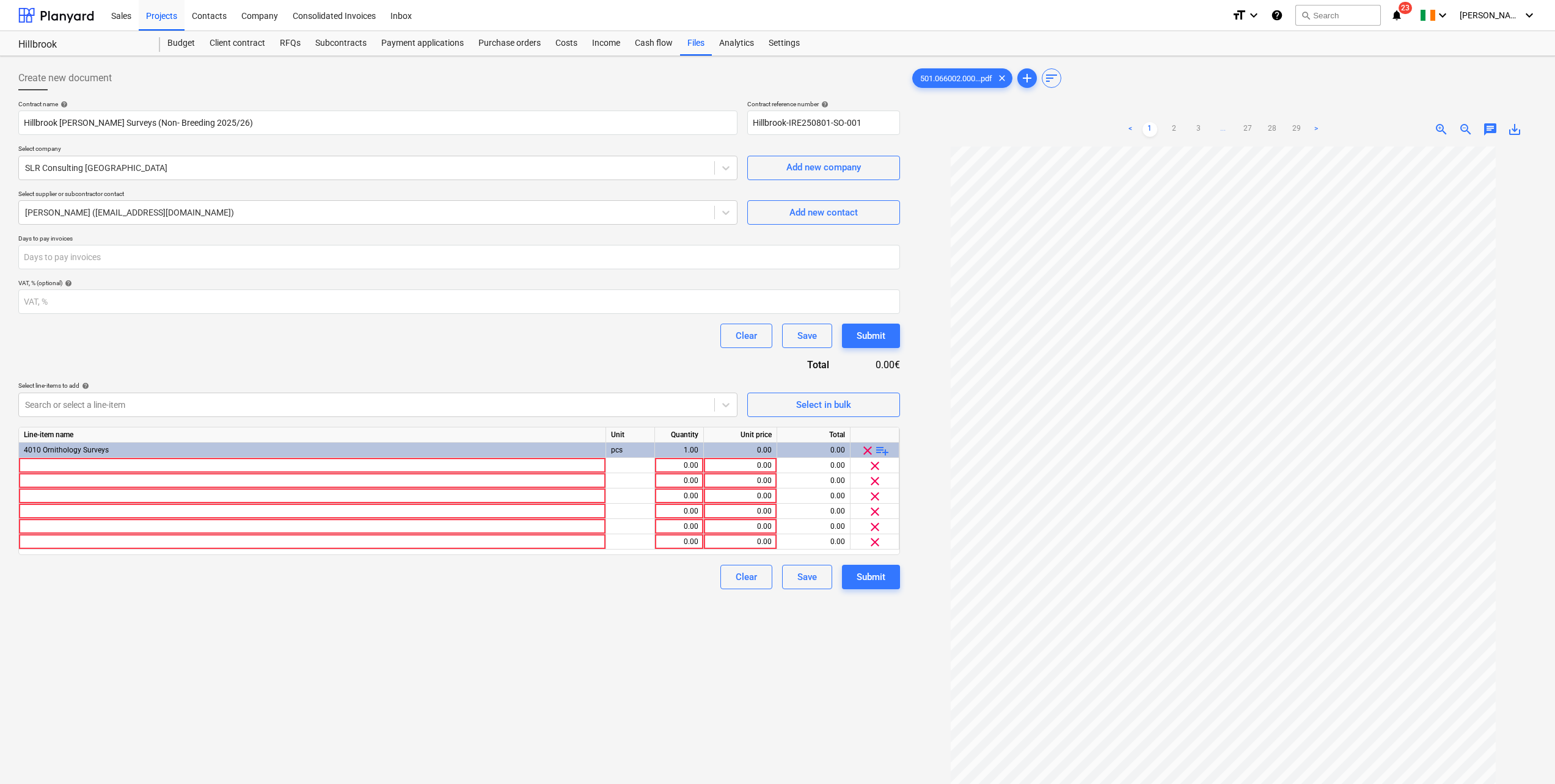
click at [71, 466] on div at bounding box center [312, 466] width 588 height 15
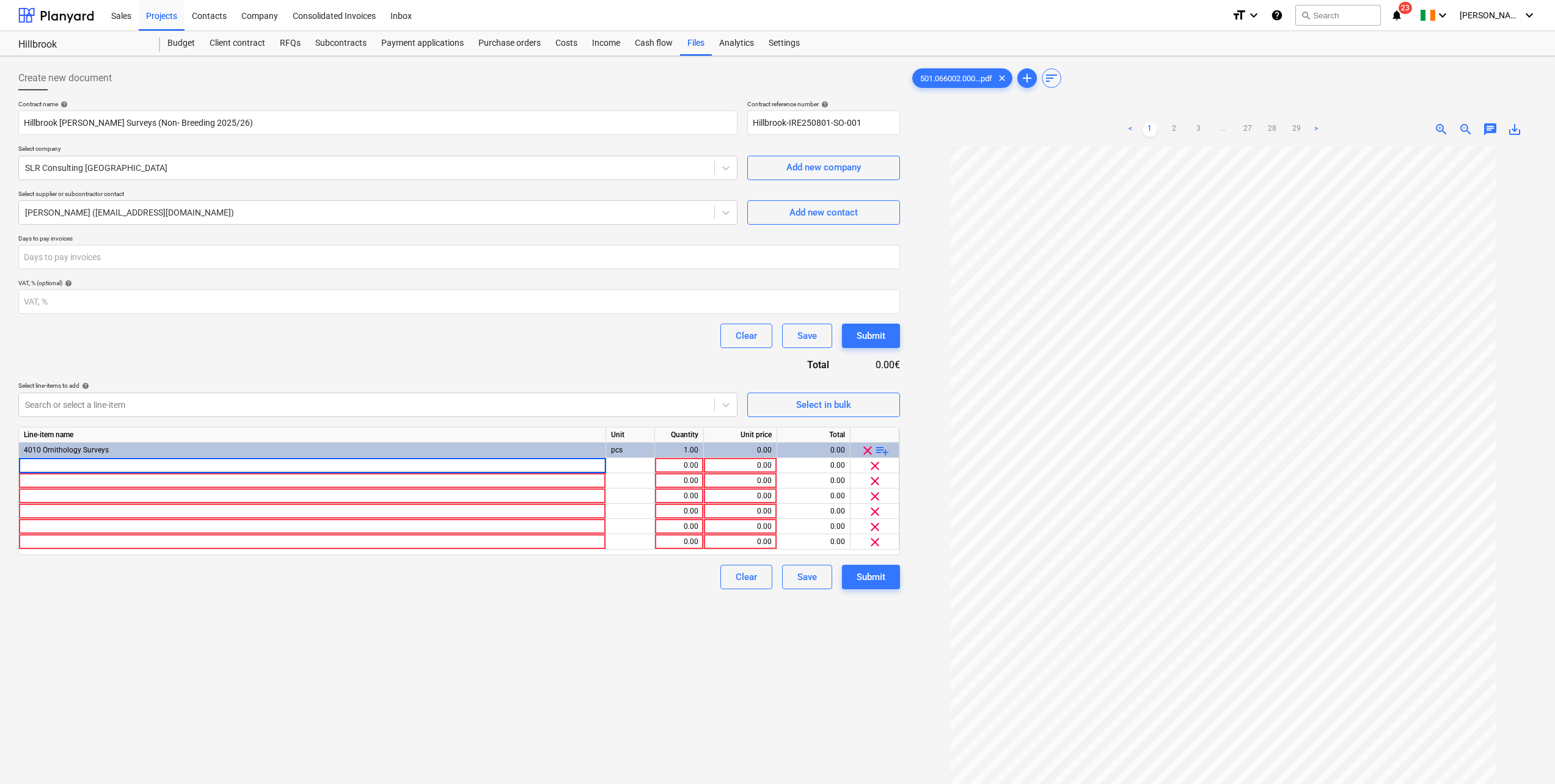
type input "Scoping visit"
click at [37, 476] on div at bounding box center [312, 481] width 588 height 15
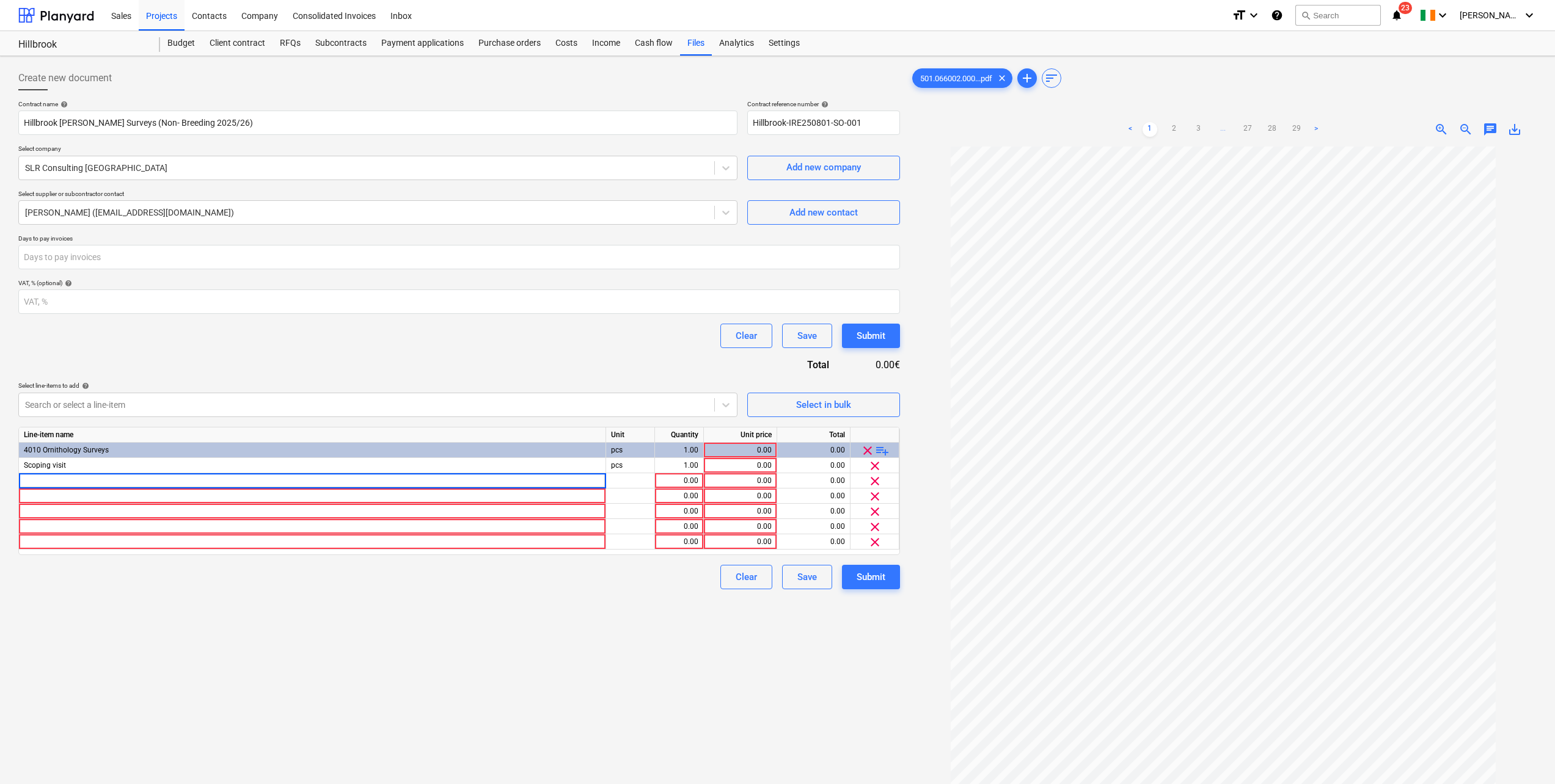
type input "VPs (7 VPs x 6h/VP x 24 rounds)"
click at [51, 495] on div at bounding box center [312, 496] width 588 height 15
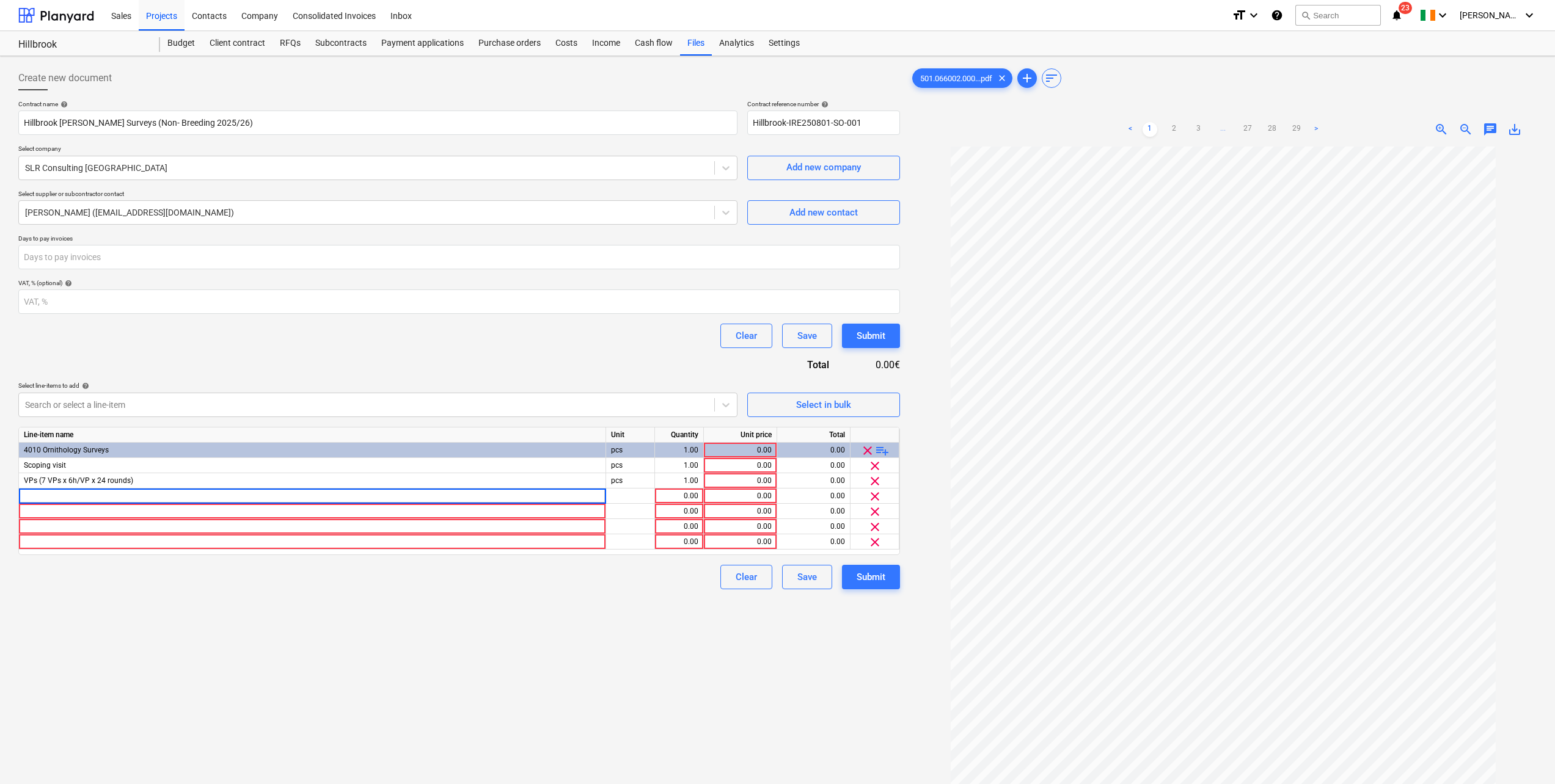
type input "Hen harrier winter roost (half day x 12 rounds x 2 surveyors)"
click at [749, 468] on div "0.00" at bounding box center [741, 466] width 63 height 15
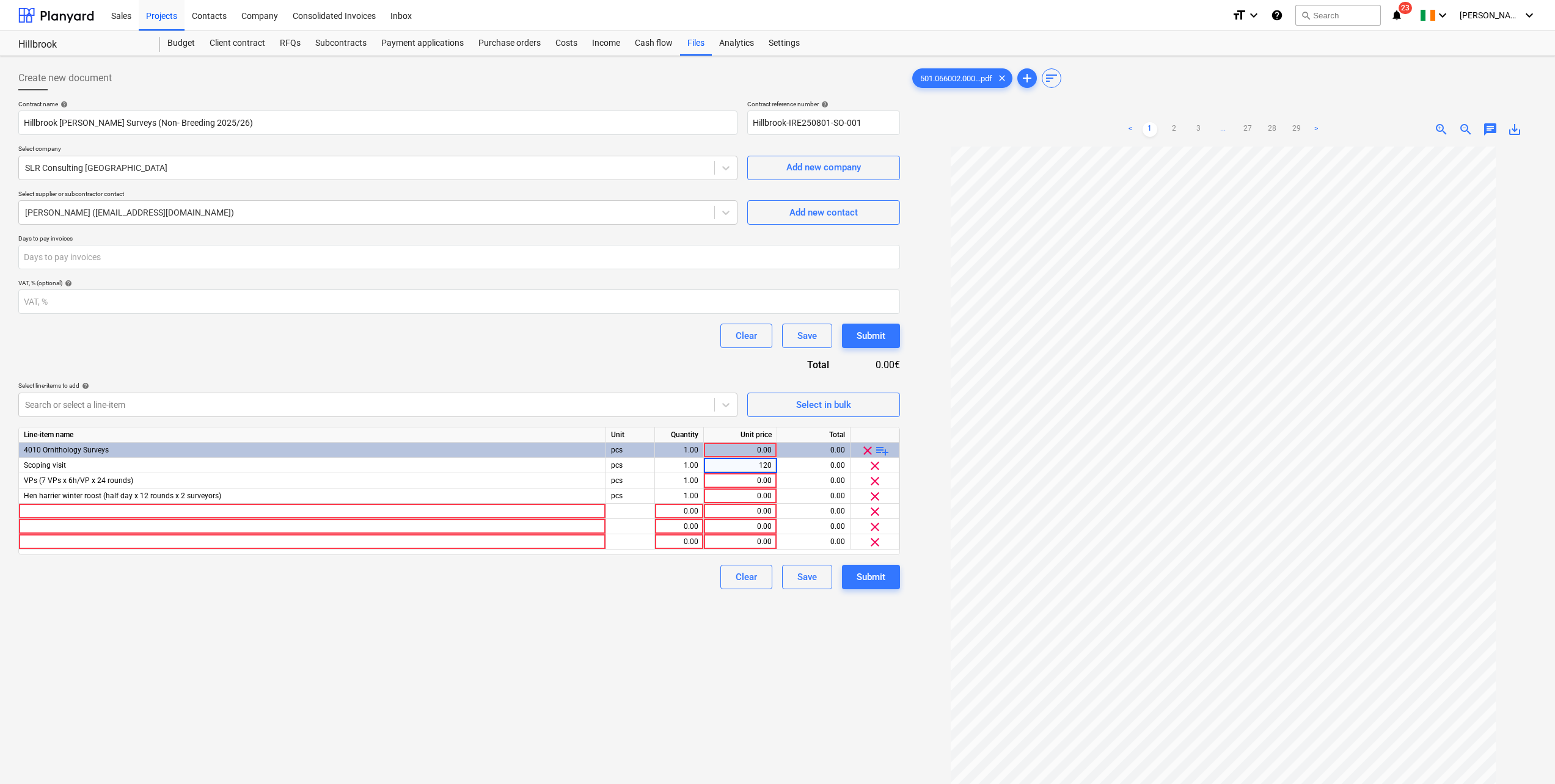
type input "1205"
click at [636, 357] on div "Contract name help Hillbrook WF Bird Surveys (Non- Breeding 2025/26) Contract r…" at bounding box center [459, 345] width 882 height 489
click at [746, 476] on div "0.00" at bounding box center [741, 481] width 63 height 15
type input "30084.50"
click at [551, 358] on div "Contract name help Hillbrook WF Bird Surveys (Non- Breeding 2025/26) Contract r…" at bounding box center [459, 345] width 882 height 489
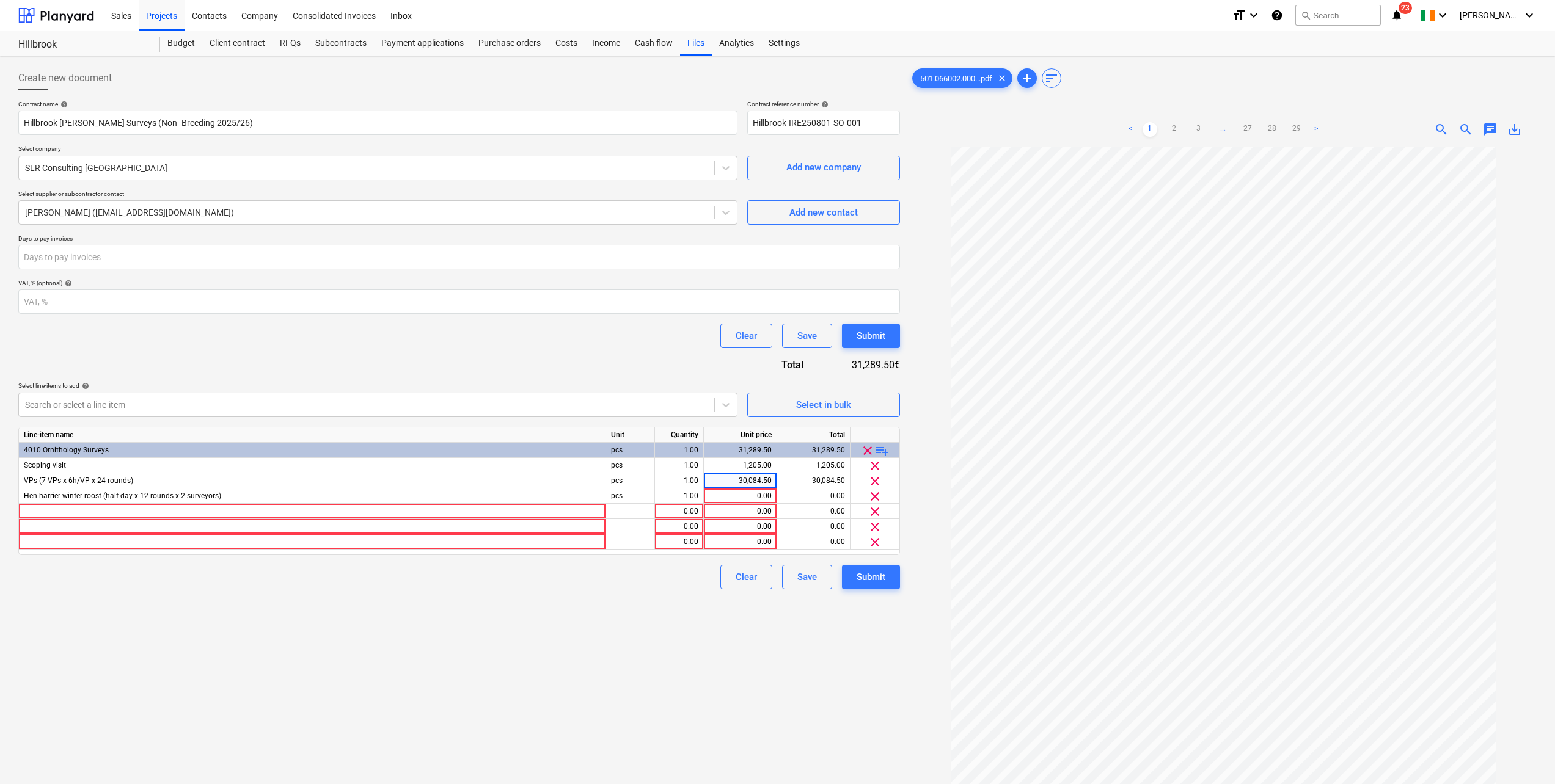
click at [751, 498] on div "0.00" at bounding box center [741, 496] width 63 height 15
type input "2360.50"
click at [673, 348] on div "Clear Save Submit" at bounding box center [459, 336] width 882 height 24
click at [84, 510] on div at bounding box center [312, 511] width 588 height 15
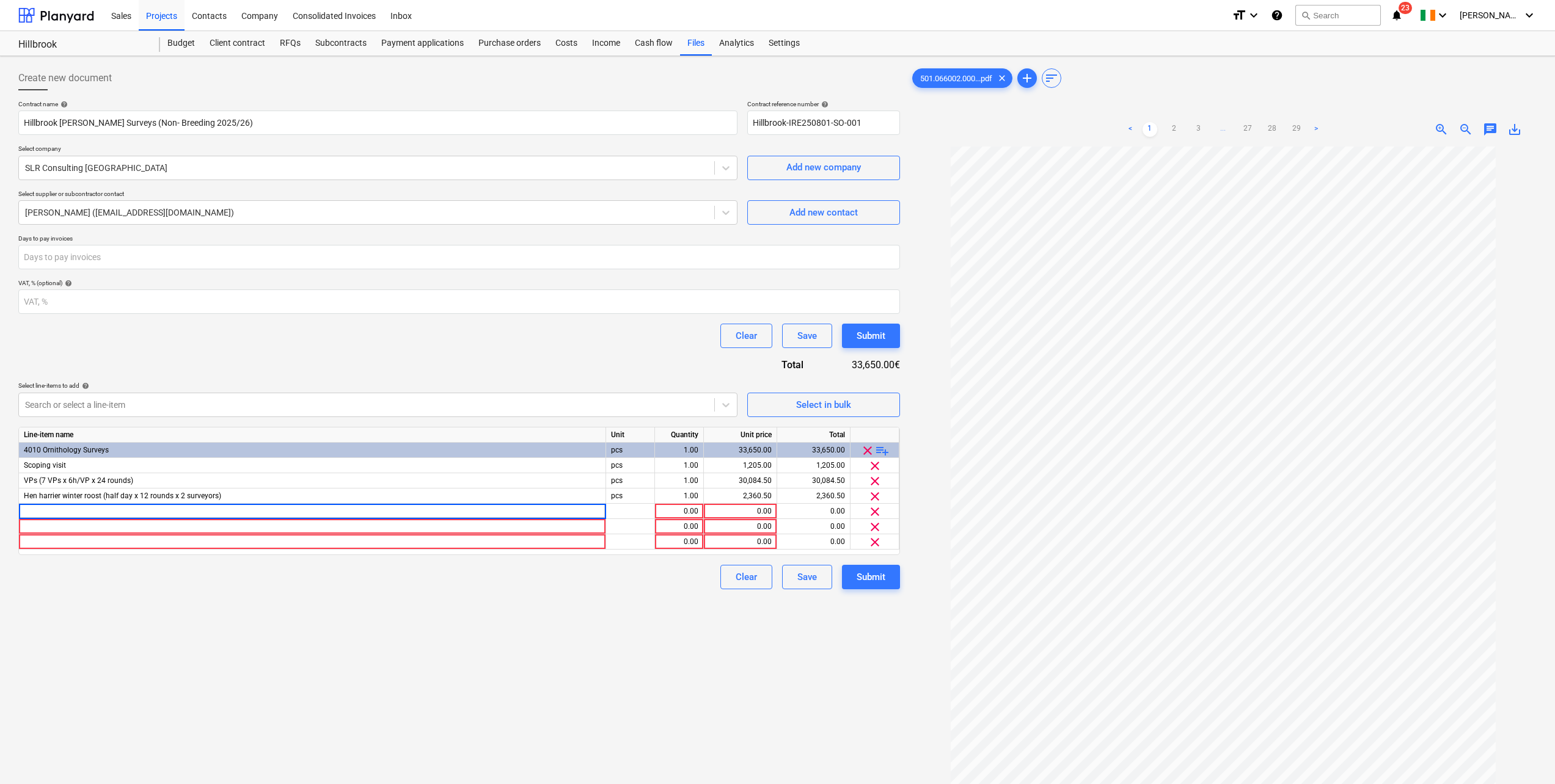
type input "Bird data management and reporting (4 reports)"
click at [751, 511] on div "0.00" at bounding box center [741, 511] width 63 height 15
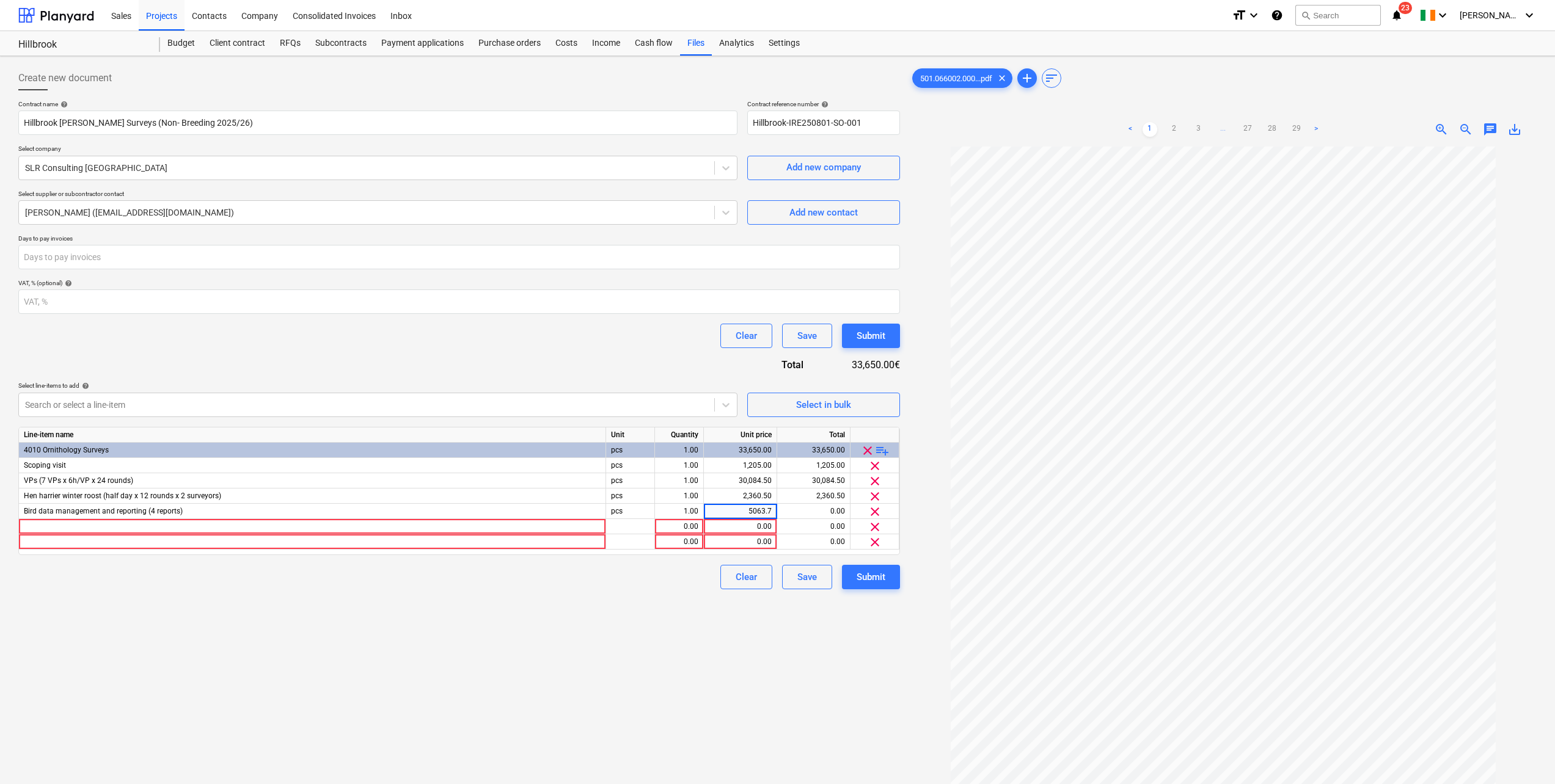
type input "5063.75"
click at [599, 365] on div "Contract name help Hillbrook WF Bird Surveys (Non- Breeding 2025/26) Contract r…" at bounding box center [459, 345] width 882 height 489
click at [76, 525] on div at bounding box center [312, 526] width 588 height 15
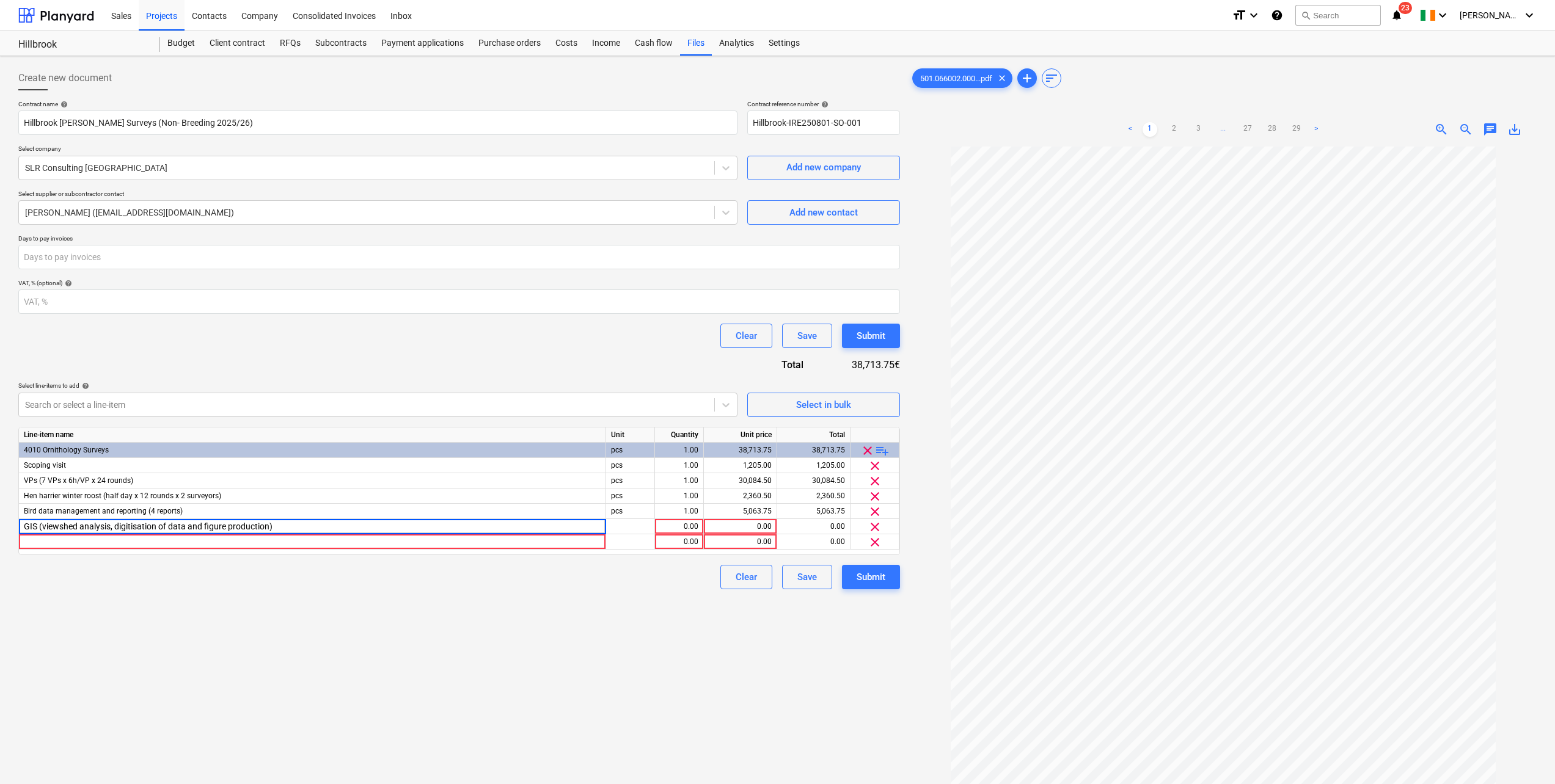
type input "GIS (viewshed analysis, digitisation of data and figure production)"
click at [741, 527] on div "0.00" at bounding box center [741, 526] width 63 height 15
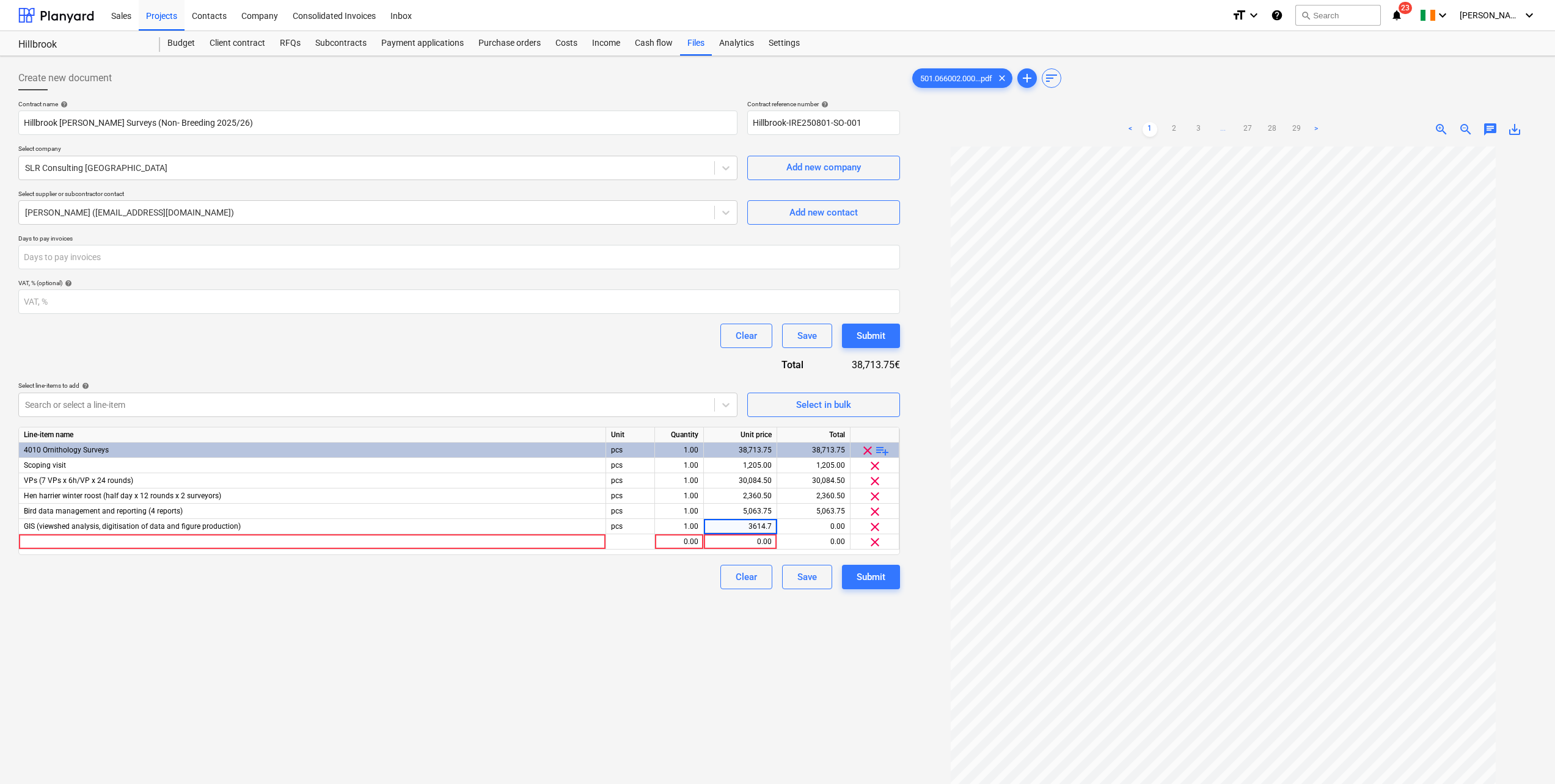
type input "3614.75"
click at [512, 348] on div "Clear Save Submit" at bounding box center [459, 336] width 882 height 24
click at [31, 540] on div at bounding box center [312, 542] width 588 height 15
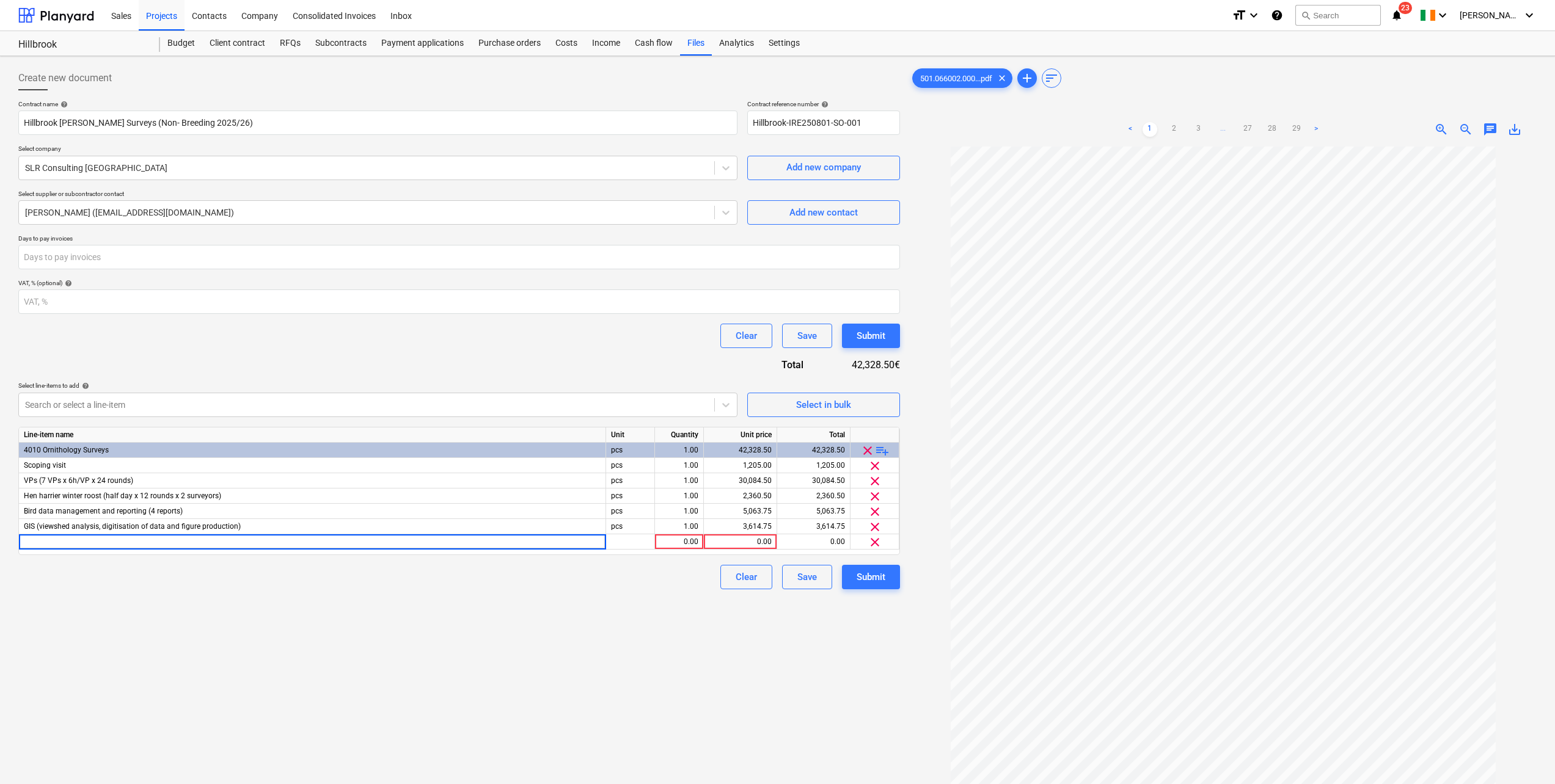
type input "PM and H&S"
click at [220, 363] on div "Contract name help Hillbrook WF Bird Surveys (Non- Breeding 2025/26) Contract r…" at bounding box center [459, 345] width 882 height 489
click at [745, 546] on div "0.00" at bounding box center [741, 542] width 63 height 15
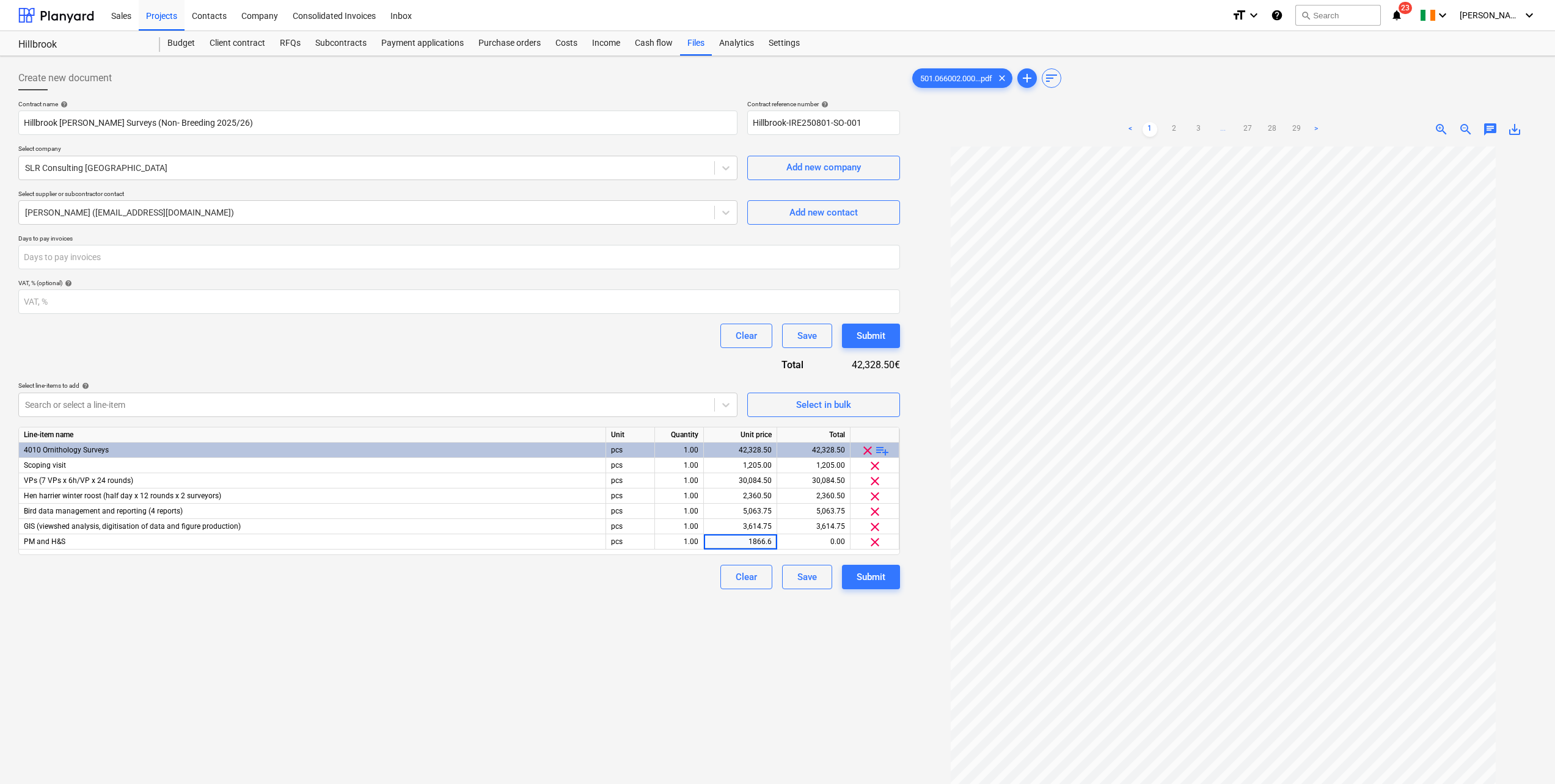
type input "1866.60"
click at [542, 367] on div "Contract name help Hillbrook WF Bird Surveys (Non- Breeding 2025/26) Contract r…" at bounding box center [459, 345] width 882 height 489
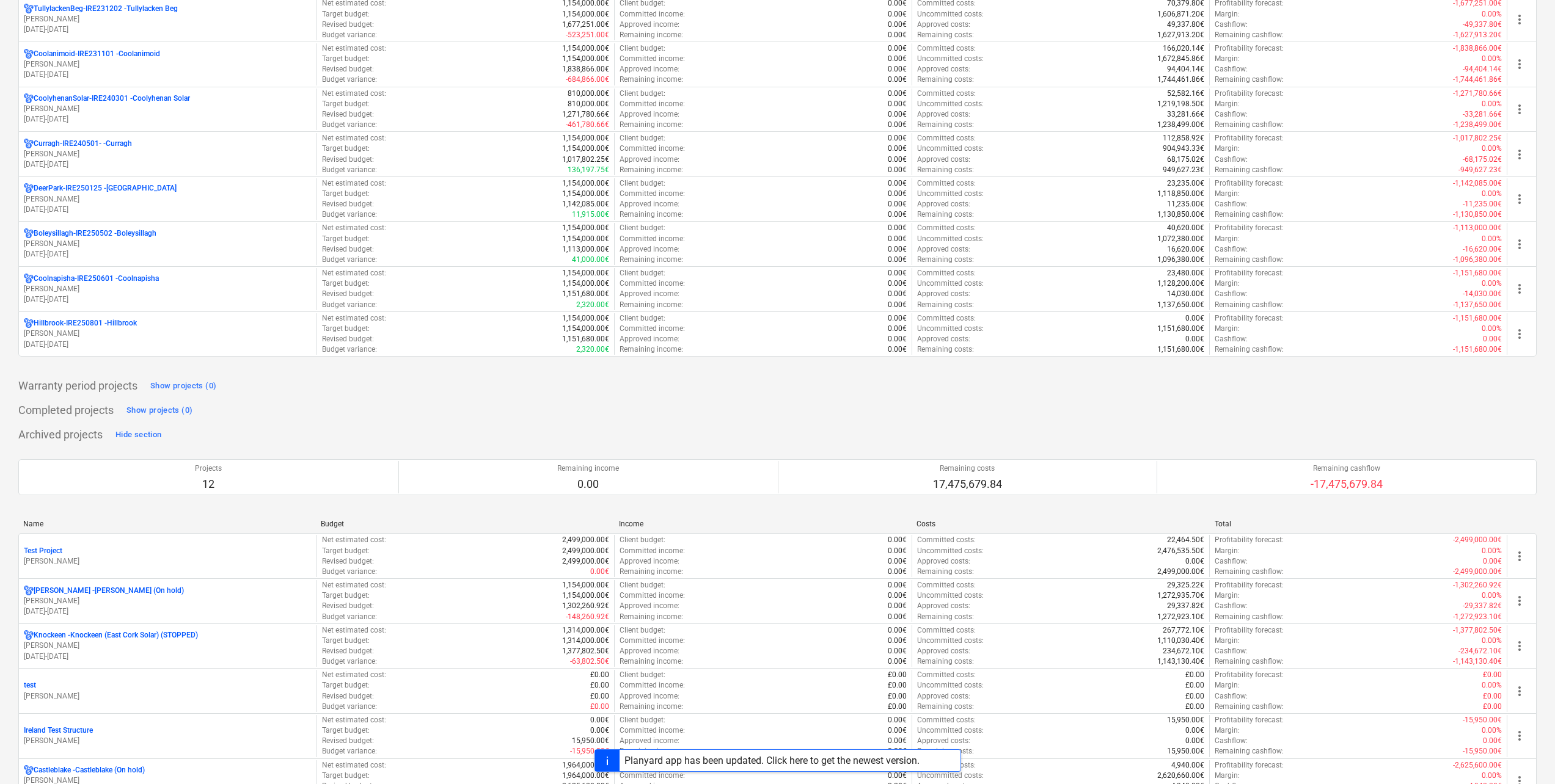
scroll to position [672, 0]
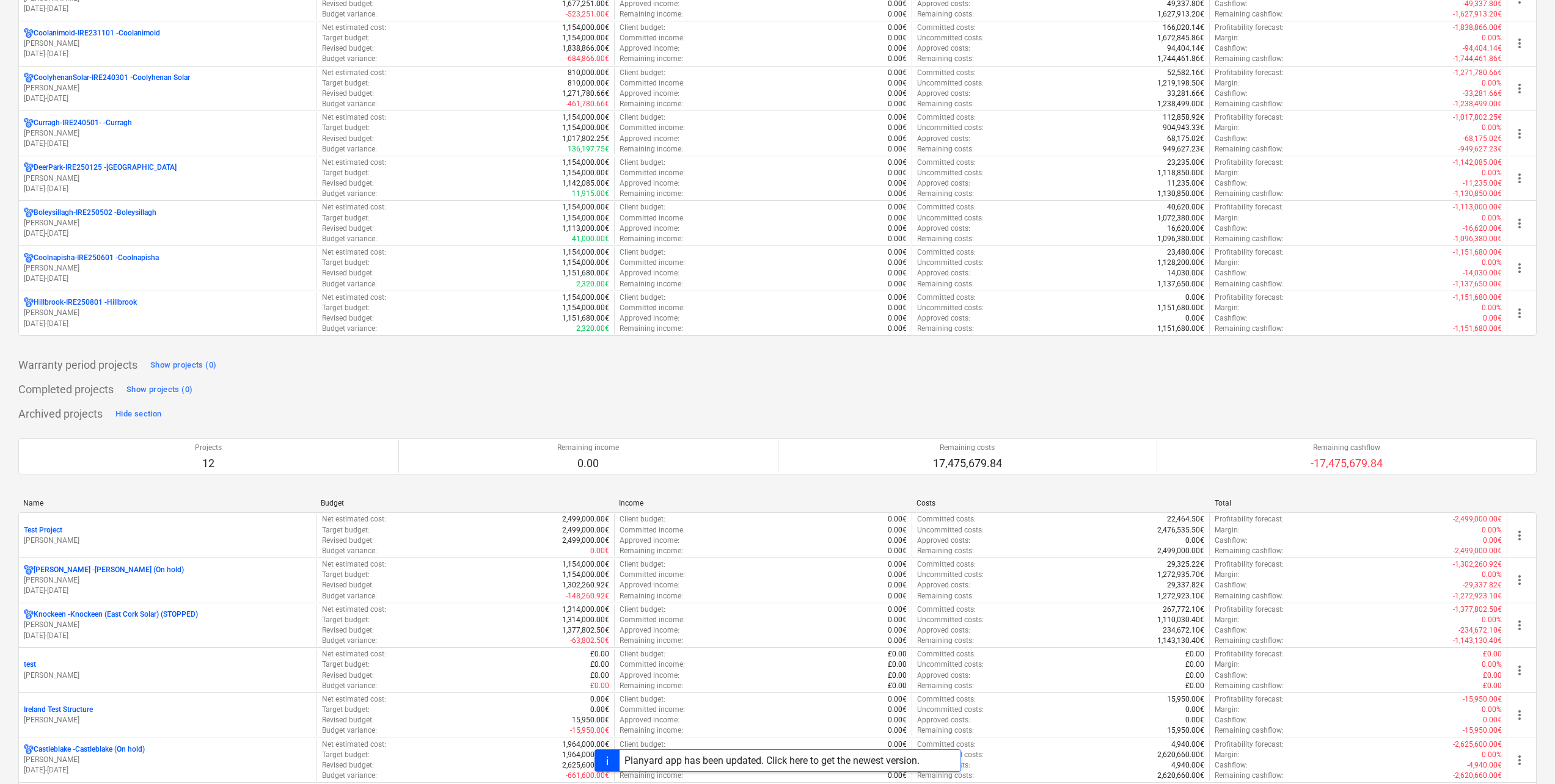
click at [191, 310] on p "M. O'Connor" at bounding box center [167, 313] width 288 height 11
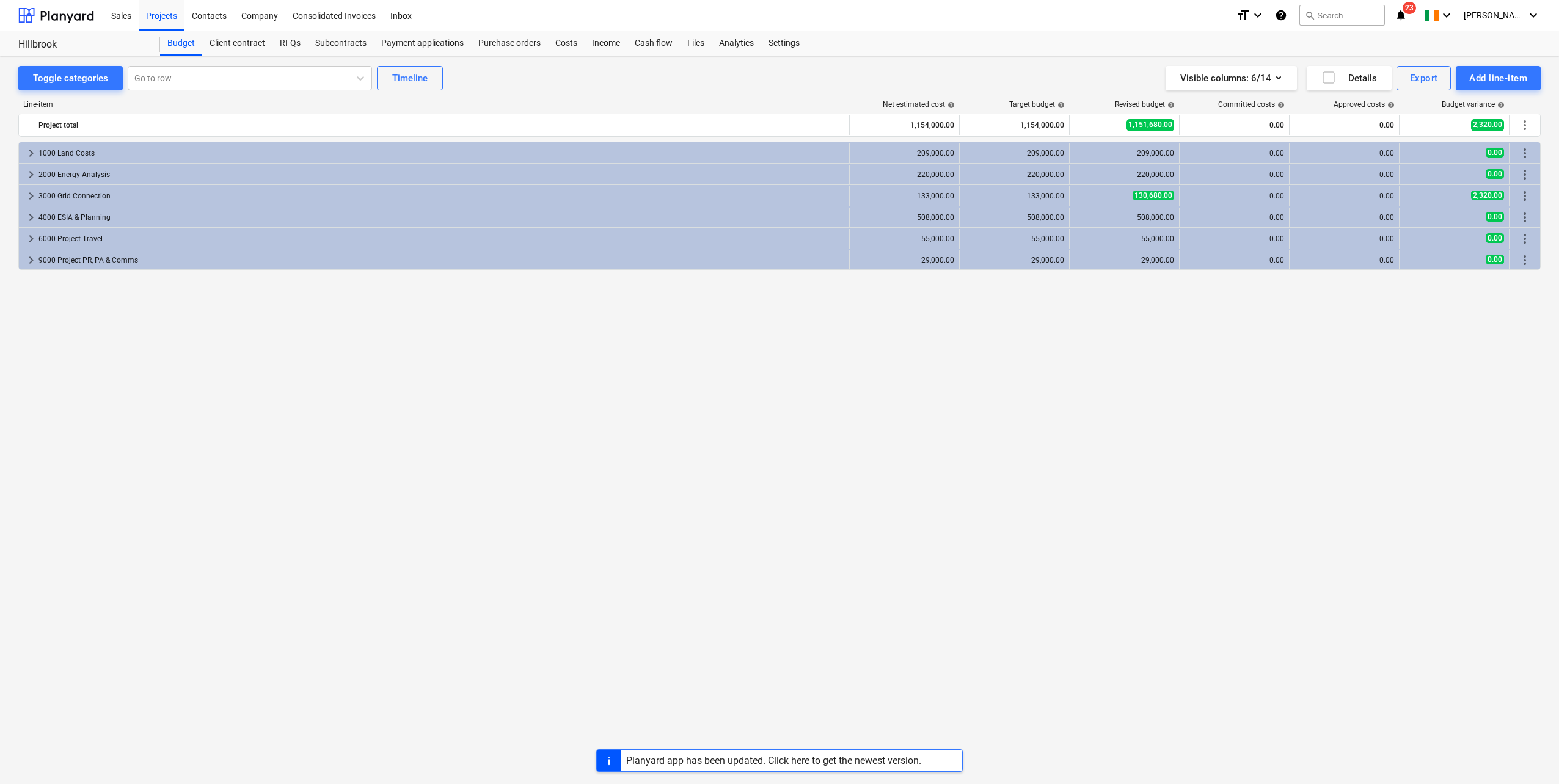
click at [326, 46] on div "Subcontracts" at bounding box center [340, 43] width 66 height 24
